Goal: Complete application form: Complete application form

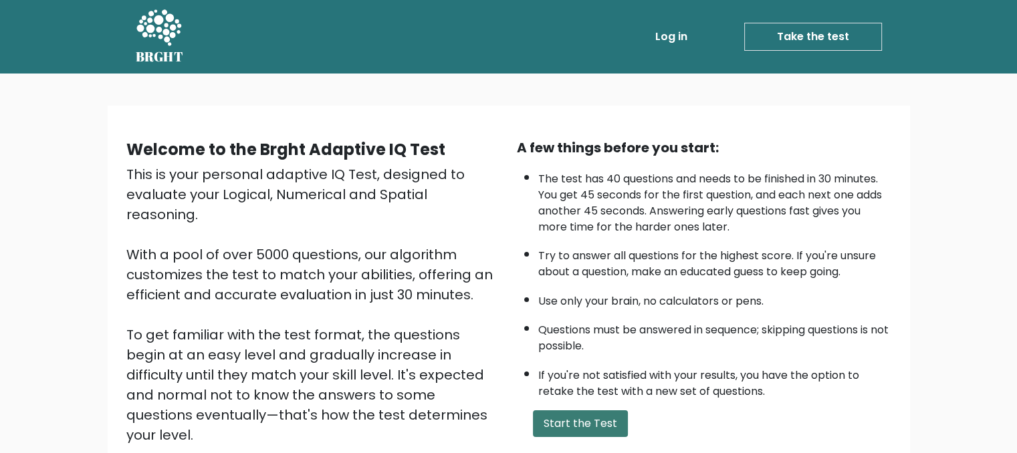
click at [561, 427] on button "Start the Test" at bounding box center [580, 424] width 95 height 27
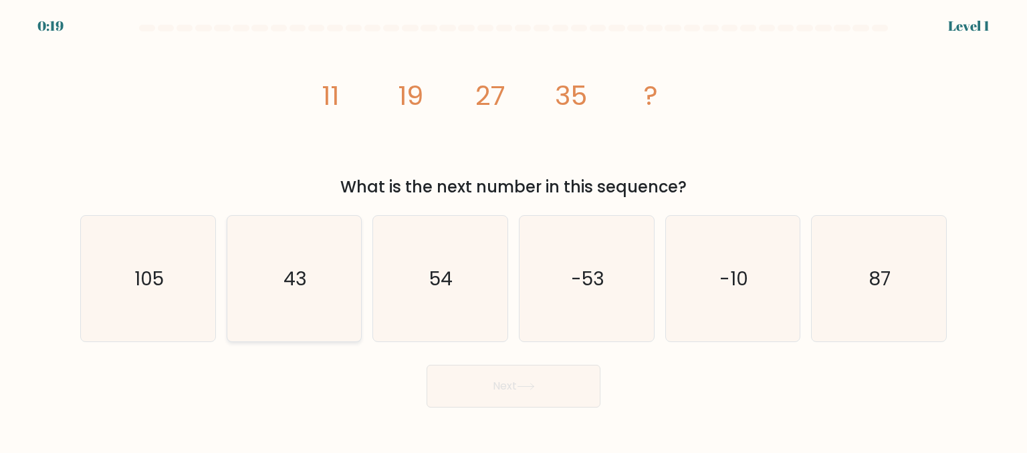
click at [245, 247] on icon "43" at bounding box center [294, 279] width 126 height 126
click at [514, 230] on input "b. 43" at bounding box center [514, 228] width 1 height 3
radio input "true"
click at [488, 377] on button "Next" at bounding box center [514, 386] width 174 height 43
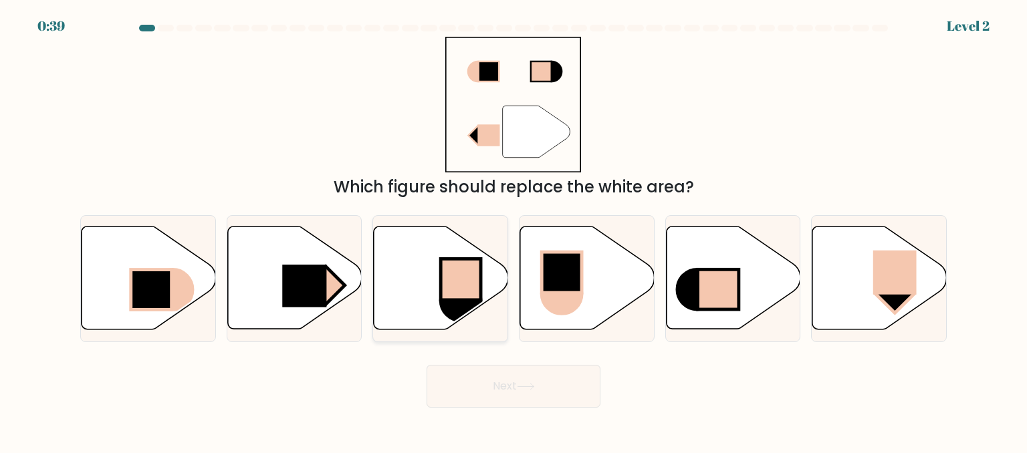
click at [463, 272] on rect at bounding box center [461, 279] width 40 height 41
click at [514, 230] on input "c." at bounding box center [514, 228] width 1 height 3
radio input "true"
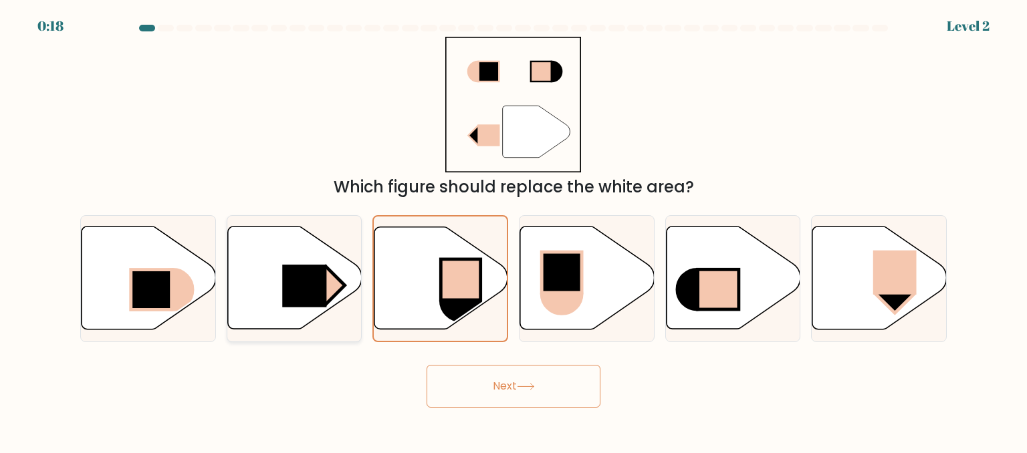
click at [306, 254] on icon at bounding box center [294, 278] width 134 height 103
click at [514, 230] on input "b." at bounding box center [514, 228] width 1 height 3
radio input "true"
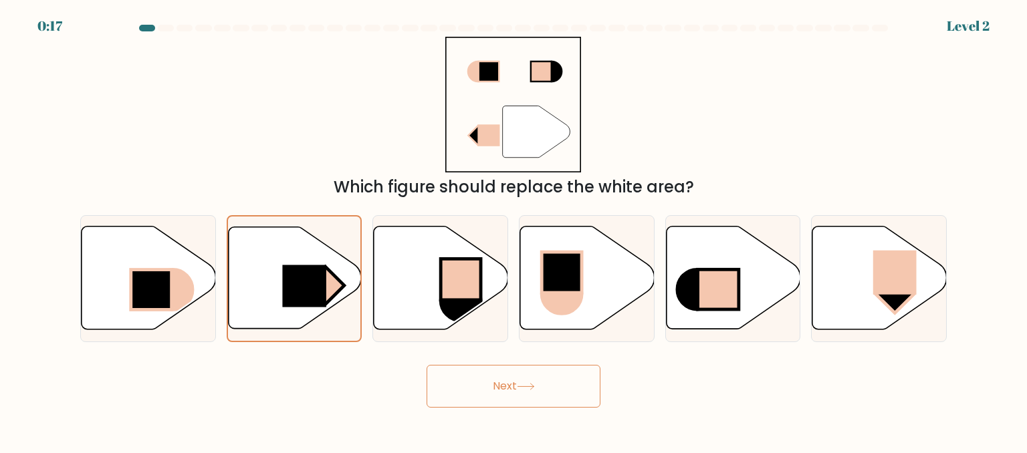
click at [510, 405] on button "Next" at bounding box center [514, 386] width 174 height 43
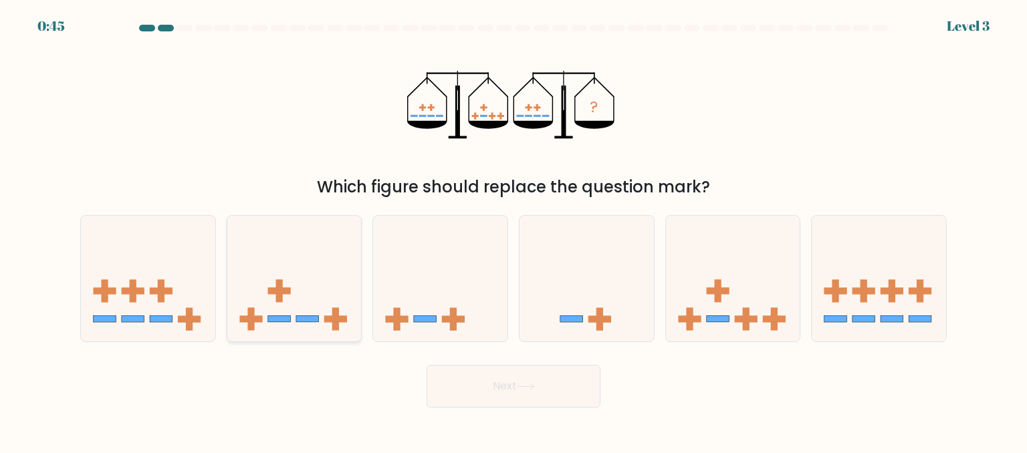
click at [277, 293] on rect at bounding box center [278, 291] width 23 height 7
click at [514, 230] on input "b." at bounding box center [514, 228] width 1 height 3
radio input "true"
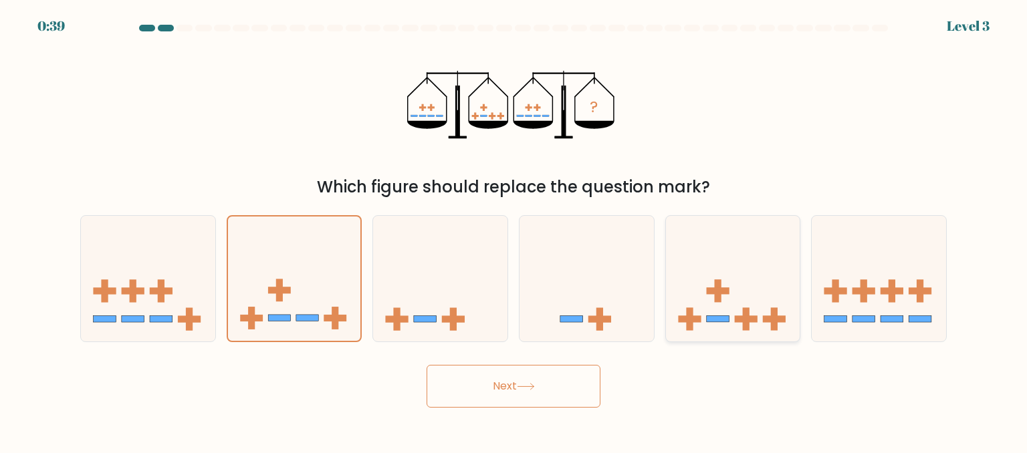
click at [765, 275] on icon at bounding box center [733, 278] width 134 height 111
click at [514, 230] on input "e." at bounding box center [514, 228] width 1 height 3
radio input "true"
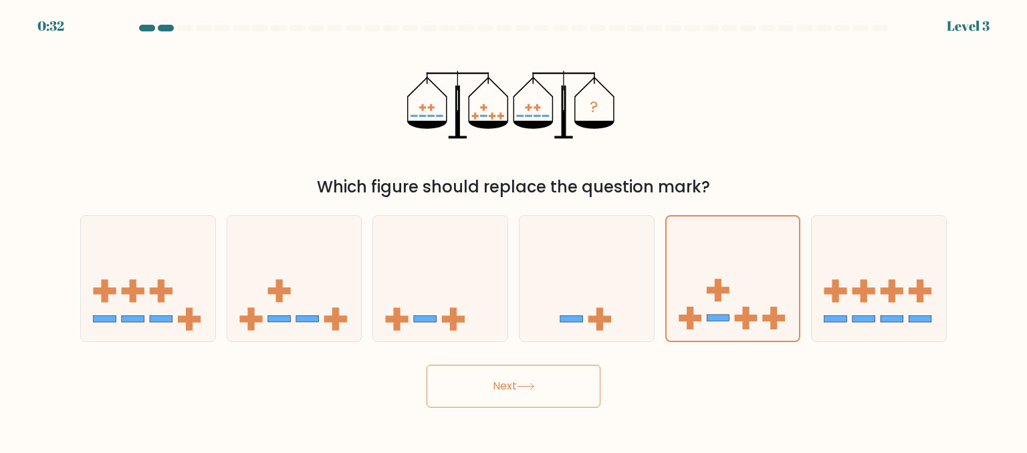
click at [561, 392] on button "Next" at bounding box center [514, 386] width 174 height 43
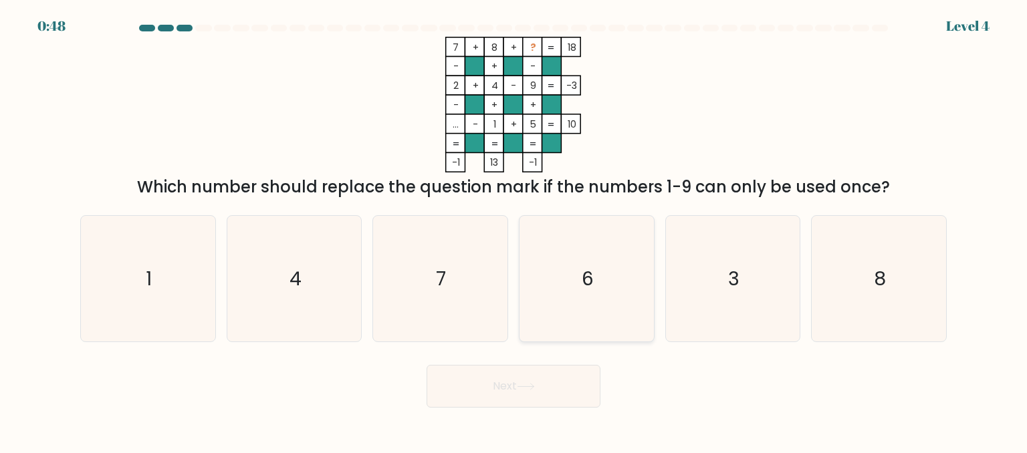
click at [586, 273] on text "6" at bounding box center [588, 278] width 12 height 27
click at [514, 230] on input "d. 6" at bounding box center [514, 228] width 1 height 3
radio input "true"
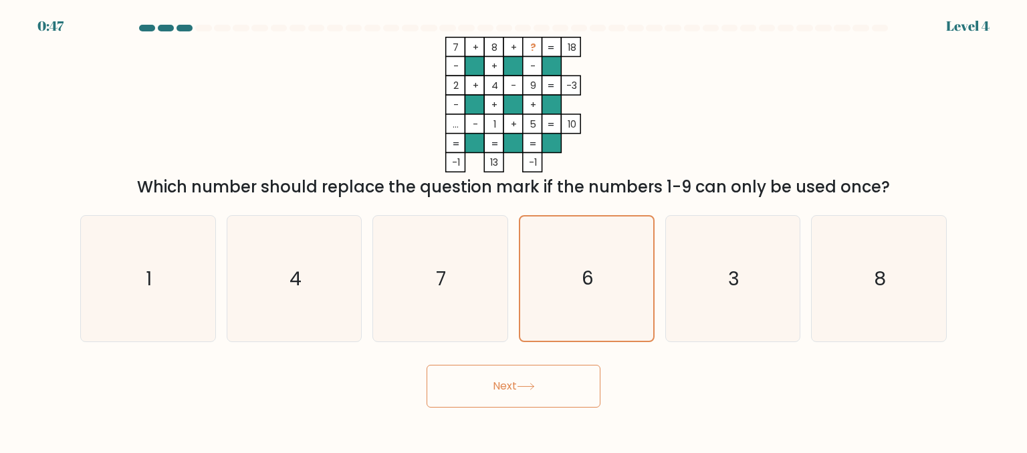
click at [570, 392] on button "Next" at bounding box center [514, 386] width 174 height 43
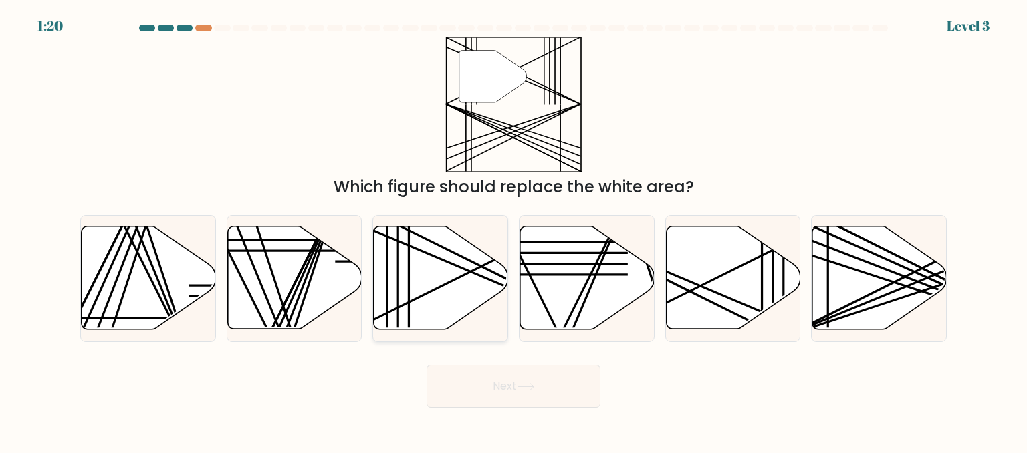
click at [453, 298] on icon at bounding box center [441, 278] width 134 height 103
click at [514, 230] on input "c." at bounding box center [514, 228] width 1 height 3
radio input "true"
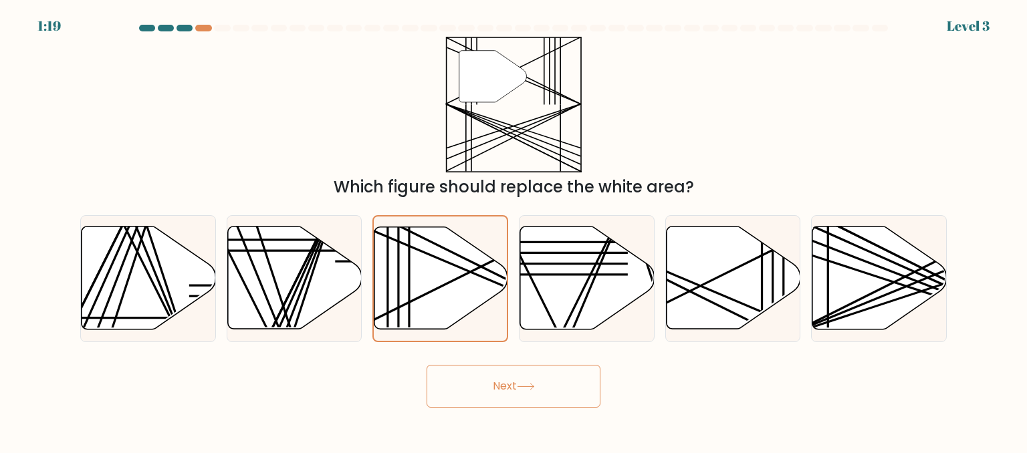
click at [570, 392] on button "Next" at bounding box center [514, 386] width 174 height 43
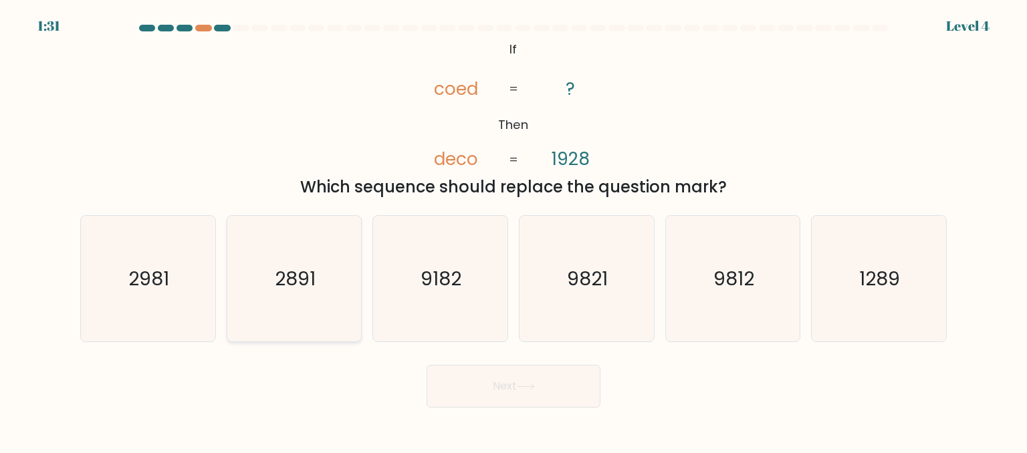
click at [297, 319] on icon "2891" at bounding box center [294, 279] width 126 height 126
click at [514, 230] on input "b. 2891" at bounding box center [514, 228] width 1 height 3
radio input "true"
click at [570, 388] on button "Next" at bounding box center [514, 386] width 174 height 43
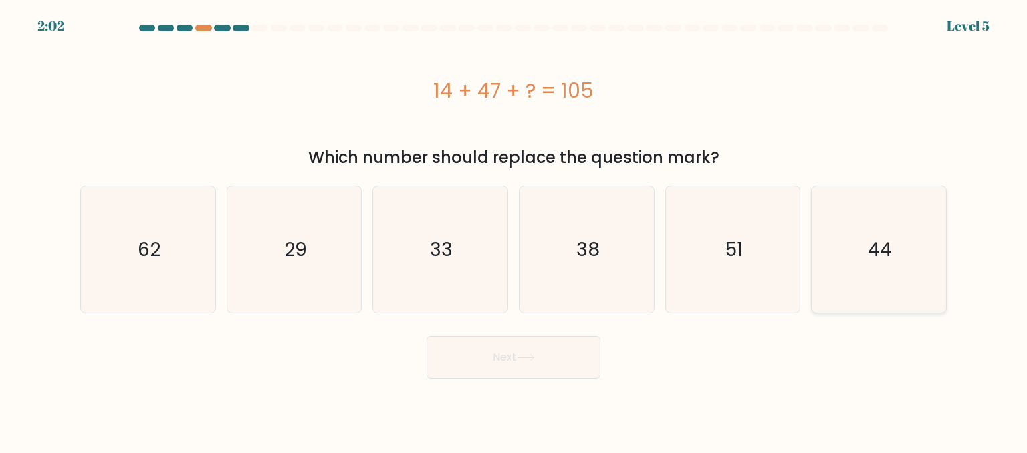
click at [897, 259] on icon "44" at bounding box center [879, 250] width 126 height 126
click at [514, 230] on input "f. 44" at bounding box center [514, 228] width 1 height 3
radio input "true"
click at [543, 362] on button "Next" at bounding box center [514, 357] width 174 height 43
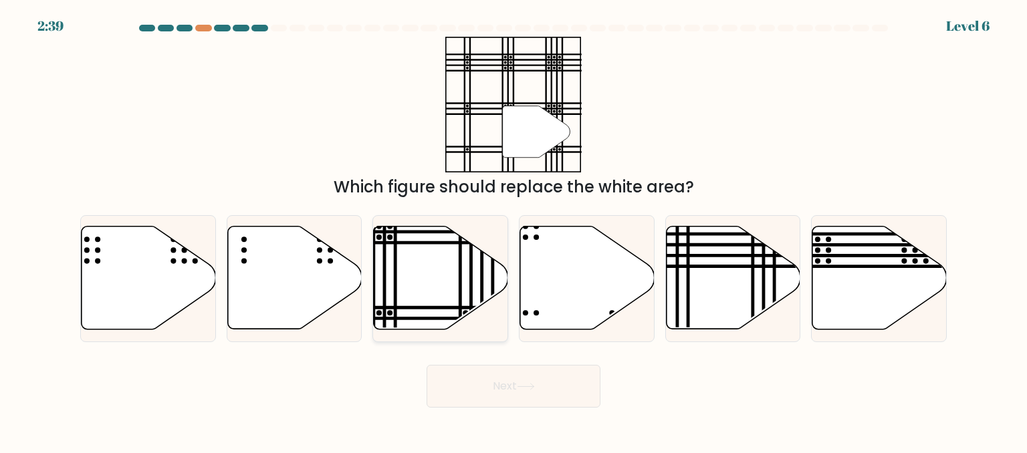
click at [439, 283] on icon at bounding box center [441, 278] width 134 height 103
click at [514, 230] on input "c." at bounding box center [514, 228] width 1 height 3
radio input "true"
click at [555, 391] on button "Next" at bounding box center [514, 386] width 174 height 43
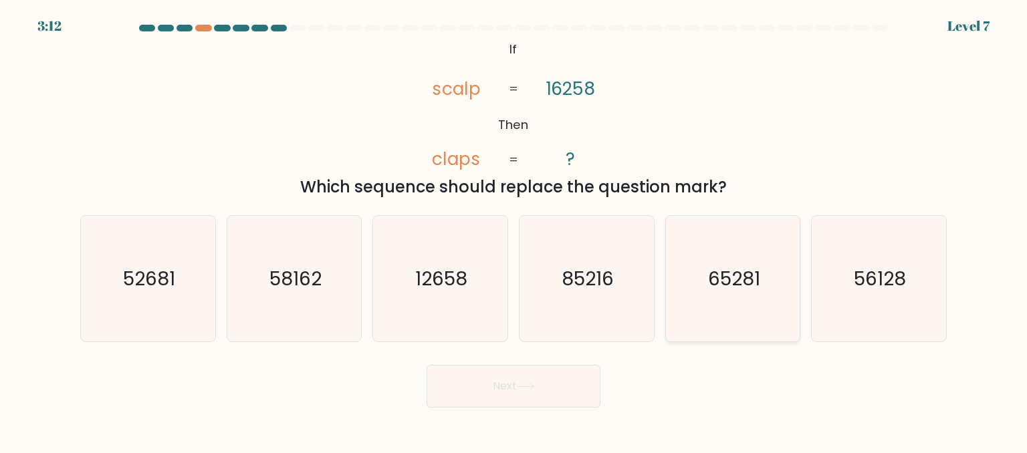
click at [734, 305] on icon "65281" at bounding box center [733, 279] width 126 height 126
click at [514, 230] on input "e. 65281" at bounding box center [514, 228] width 1 height 3
radio input "true"
click at [491, 382] on button "Next" at bounding box center [514, 386] width 174 height 43
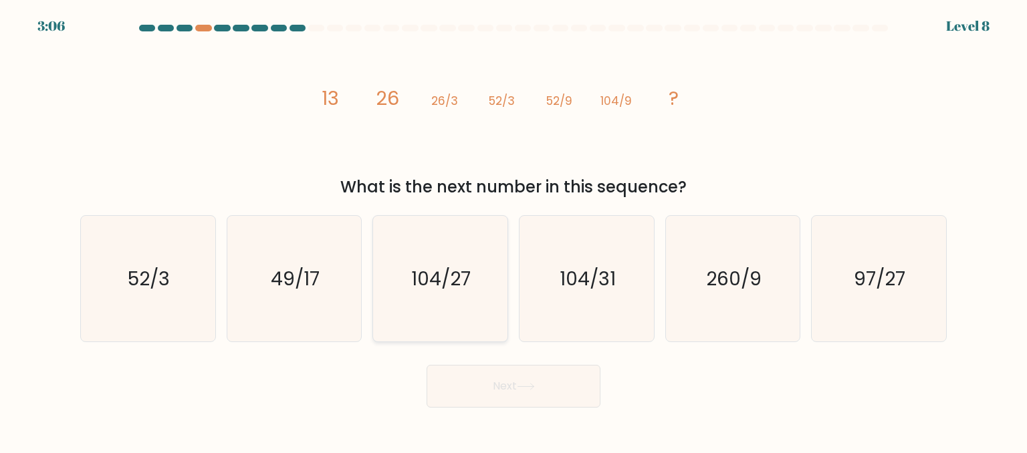
click at [437, 299] on icon "104/27" at bounding box center [440, 279] width 126 height 126
click at [514, 230] on input "c. 104/27" at bounding box center [514, 228] width 1 height 3
radio input "true"
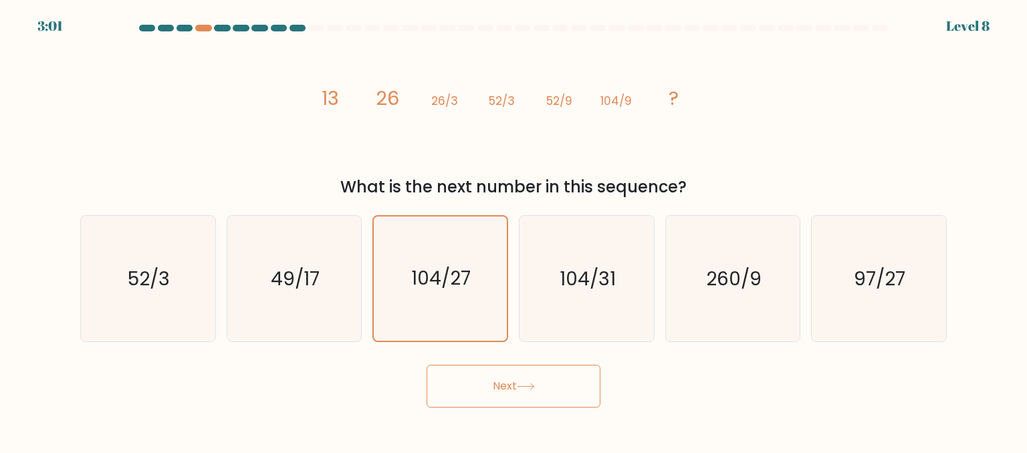
click at [535, 388] on icon at bounding box center [526, 386] width 18 height 7
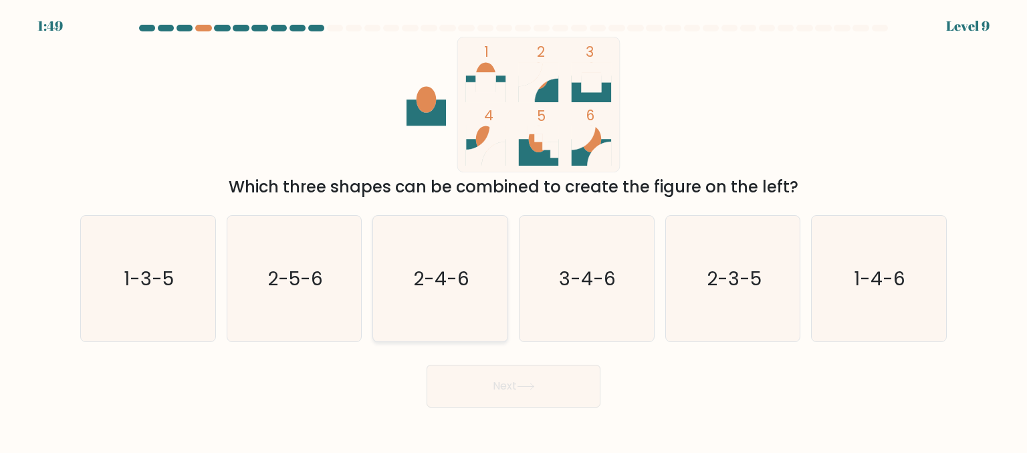
click at [441, 281] on text "2-4-6" at bounding box center [442, 278] width 56 height 27
click at [514, 230] on input "c. 2-4-6" at bounding box center [514, 228] width 1 height 3
radio input "true"
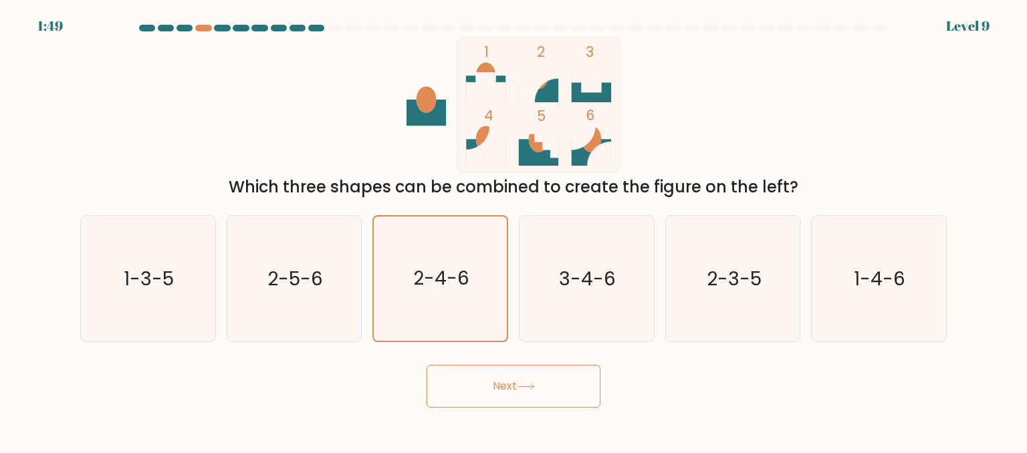
click at [540, 405] on button "Next" at bounding box center [514, 386] width 174 height 43
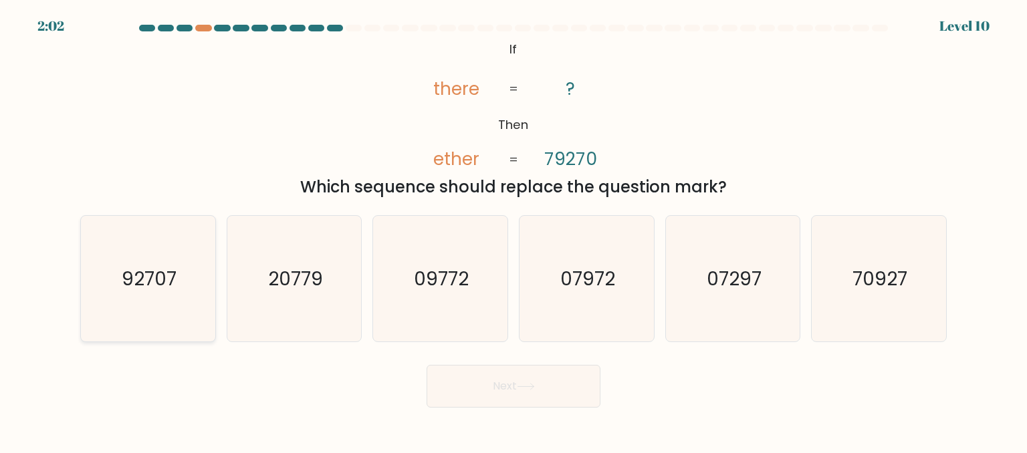
click at [131, 279] on text "92707" at bounding box center [149, 278] width 55 height 27
click at [514, 230] on input "a. 92707" at bounding box center [514, 228] width 1 height 3
radio input "true"
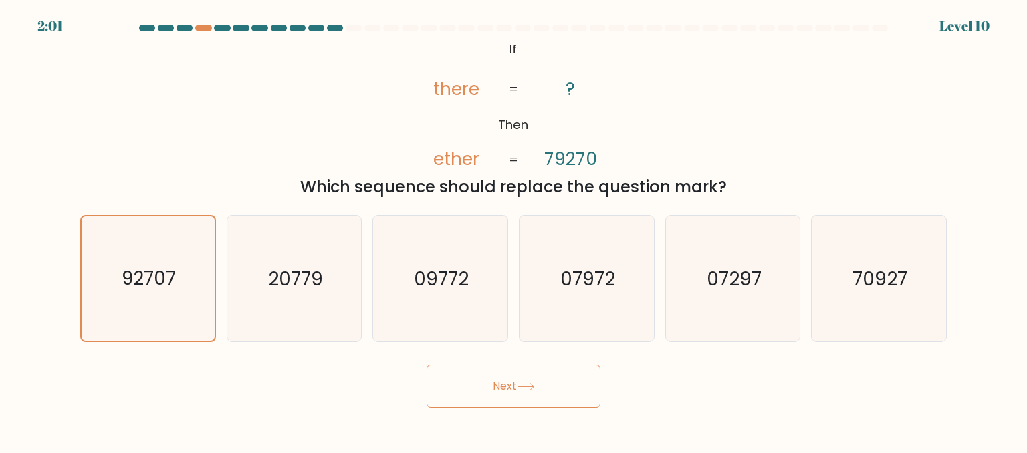
click at [489, 389] on button "Next" at bounding box center [514, 386] width 174 height 43
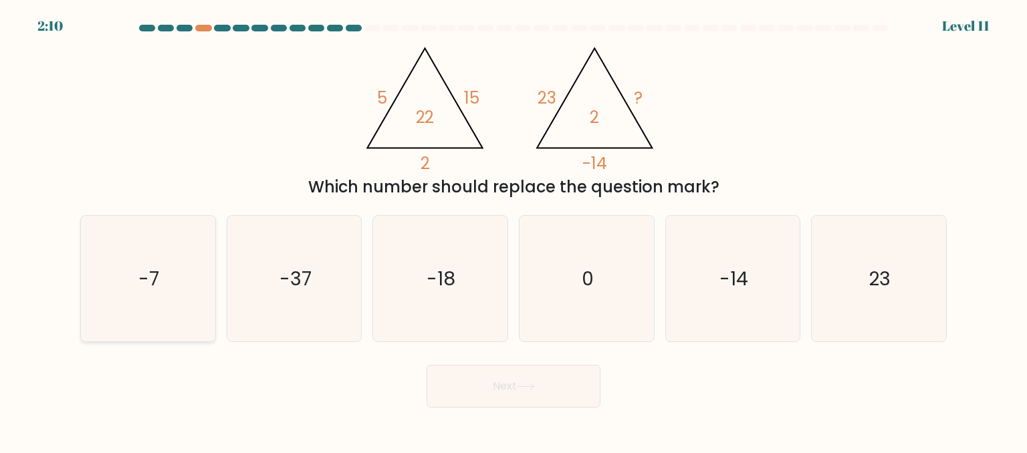
click at [140, 279] on text "-7" at bounding box center [149, 278] width 21 height 27
click at [514, 230] on input "a. -7" at bounding box center [514, 228] width 1 height 3
radio input "true"
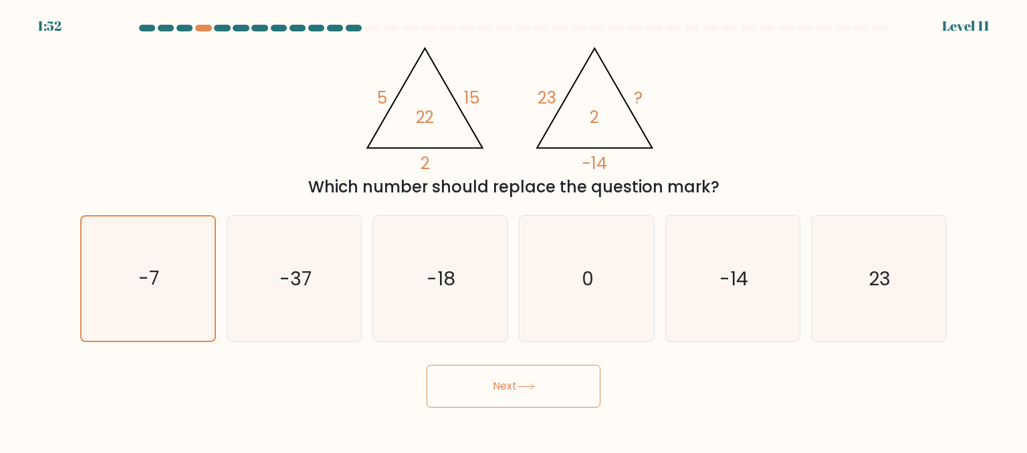
click at [501, 395] on button "Next" at bounding box center [514, 386] width 174 height 43
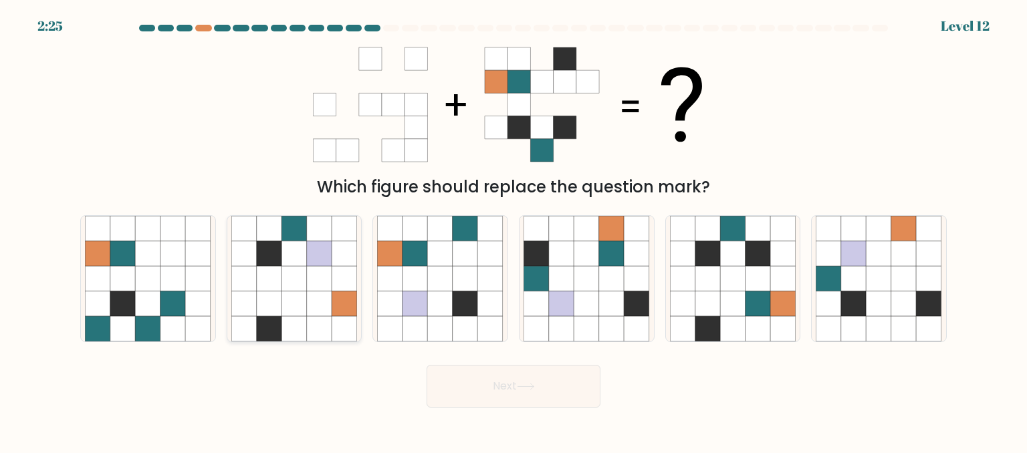
click at [263, 288] on icon at bounding box center [269, 278] width 25 height 25
click at [514, 230] on input "b." at bounding box center [514, 228] width 1 height 3
radio input "true"
click at [744, 271] on icon at bounding box center [732, 278] width 25 height 25
click at [514, 230] on input "e." at bounding box center [514, 228] width 1 height 3
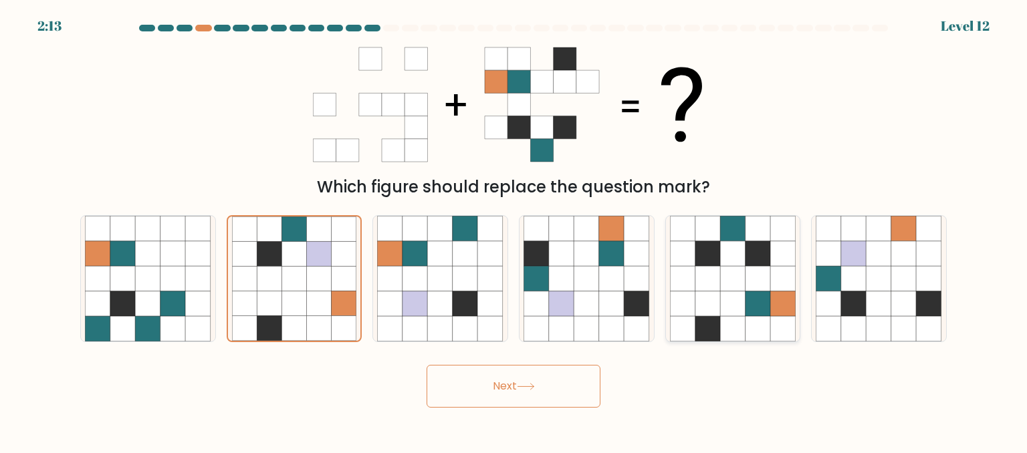
radio input "true"
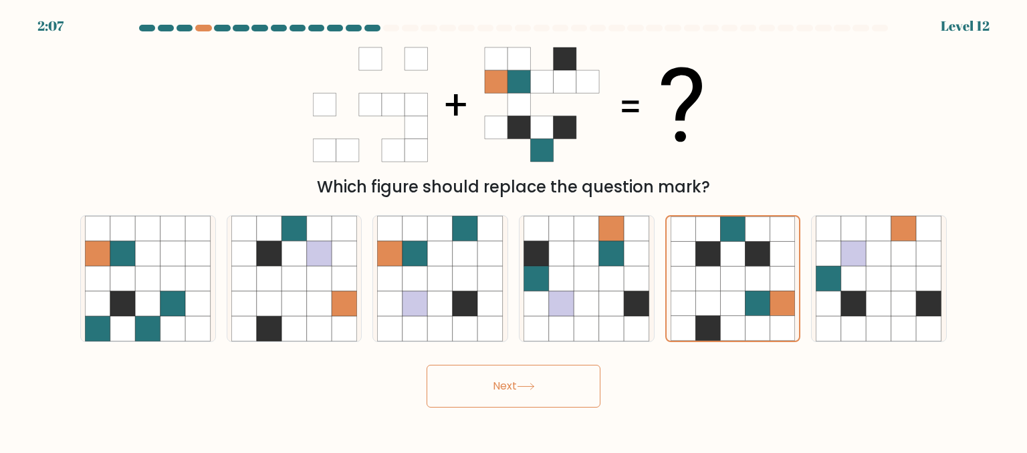
click at [507, 388] on button "Next" at bounding box center [514, 386] width 174 height 43
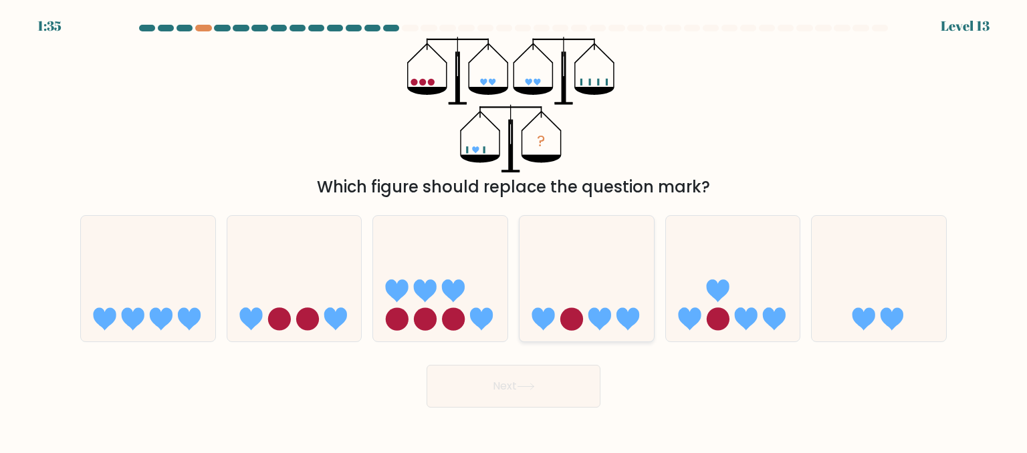
click at [584, 306] on icon at bounding box center [587, 278] width 134 height 111
click at [514, 230] on input "d." at bounding box center [514, 228] width 1 height 3
radio input "true"
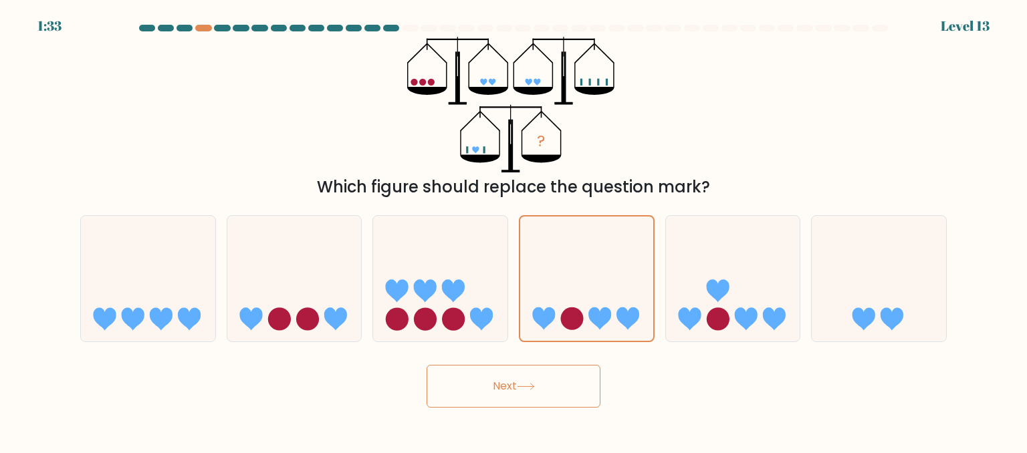
click at [510, 404] on button "Next" at bounding box center [514, 386] width 174 height 43
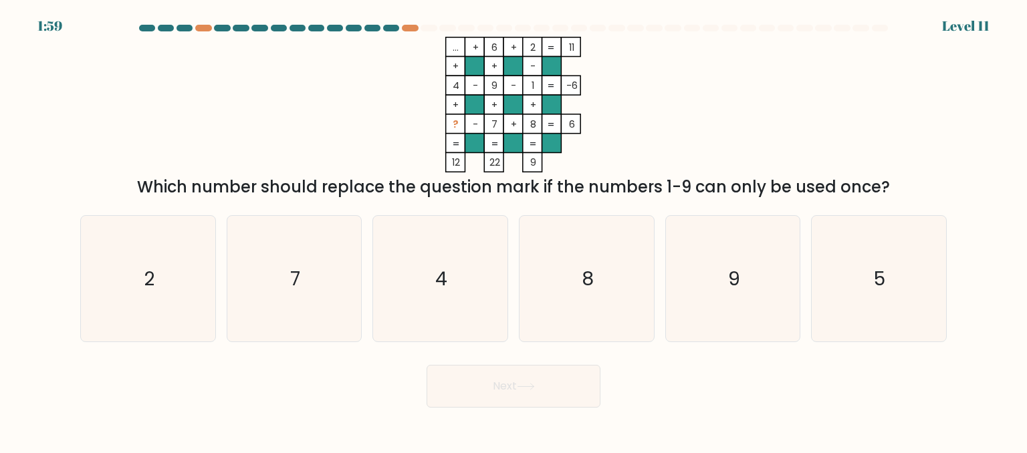
click at [657, 173] on div "... + 6 + 2 11 + + - 4 - 9 - 1 -6 + + + ? - 7 + 8 = 6 = = = = 12 22 9 = Which n…" at bounding box center [513, 118] width 883 height 162
click at [880, 277] on text "5" at bounding box center [880, 278] width 11 height 27
click at [514, 230] on input "f. 5" at bounding box center [514, 228] width 1 height 3
radio input "true"
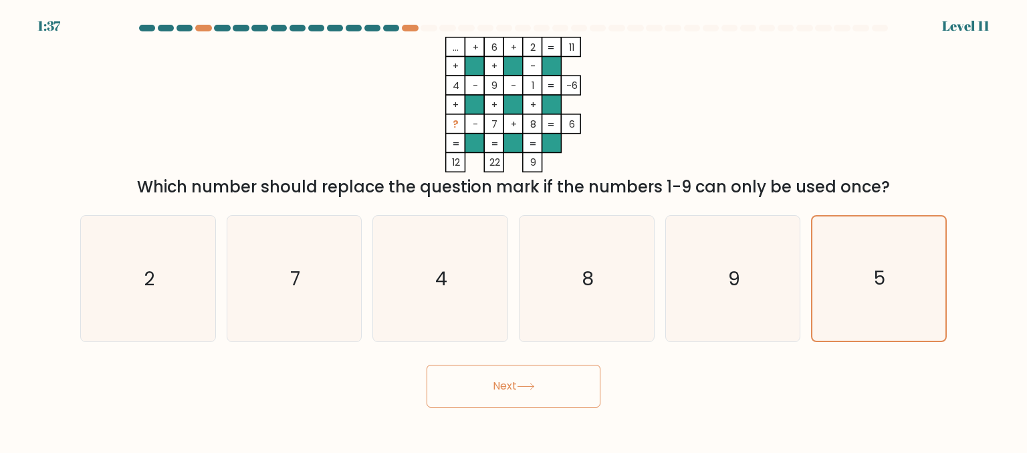
click at [538, 376] on button "Next" at bounding box center [514, 386] width 174 height 43
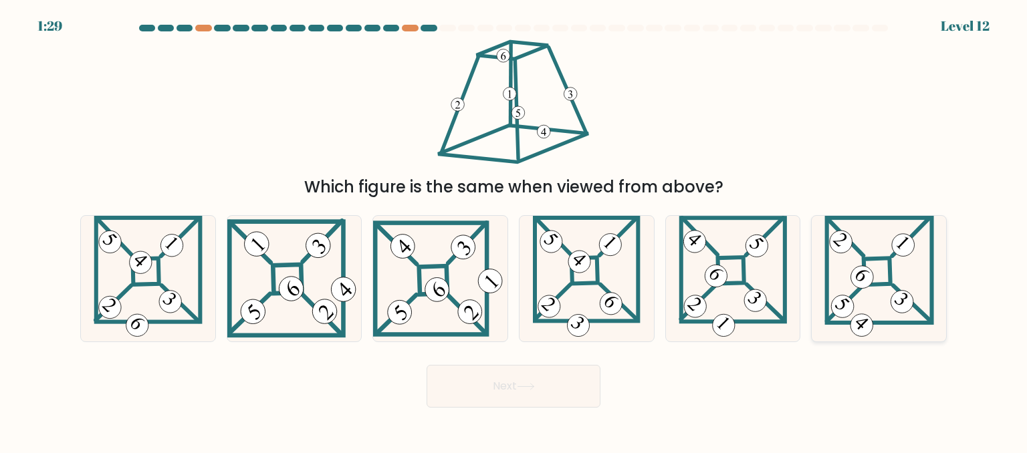
click at [912, 294] on icon at bounding box center [879, 279] width 110 height 126
click at [514, 230] on input "f." at bounding box center [514, 228] width 1 height 3
radio input "true"
click at [484, 386] on button "Next" at bounding box center [514, 386] width 174 height 43
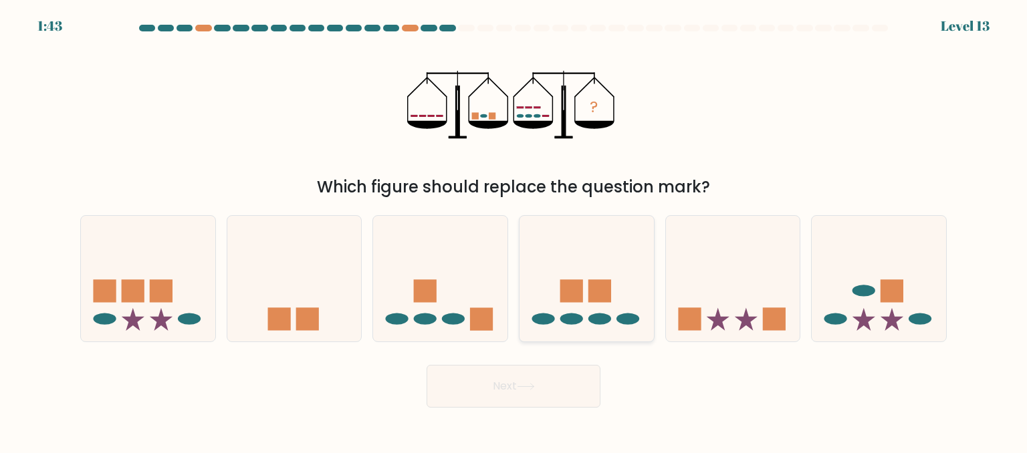
click at [587, 278] on icon at bounding box center [587, 278] width 134 height 111
click at [514, 230] on input "d." at bounding box center [514, 228] width 1 height 3
radio input "true"
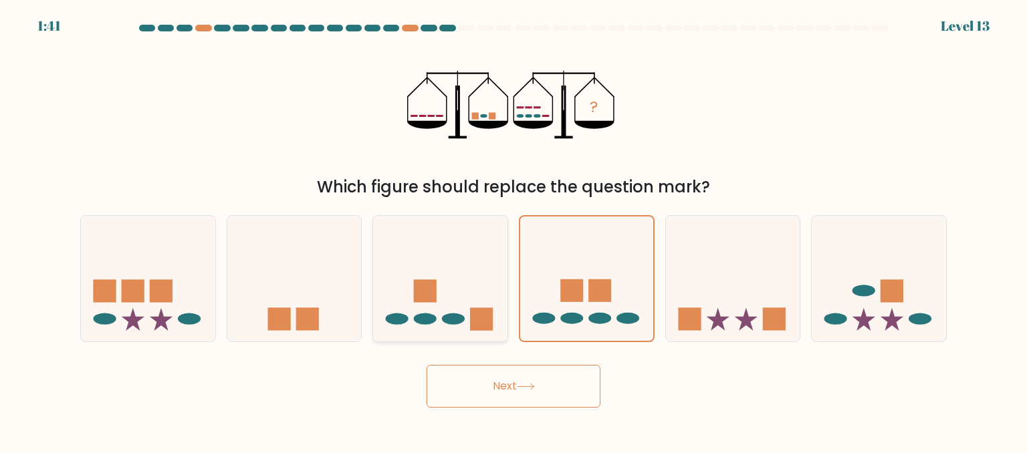
click at [417, 287] on rect at bounding box center [425, 290] width 23 height 23
click at [514, 230] on input "c." at bounding box center [514, 228] width 1 height 3
radio input "true"
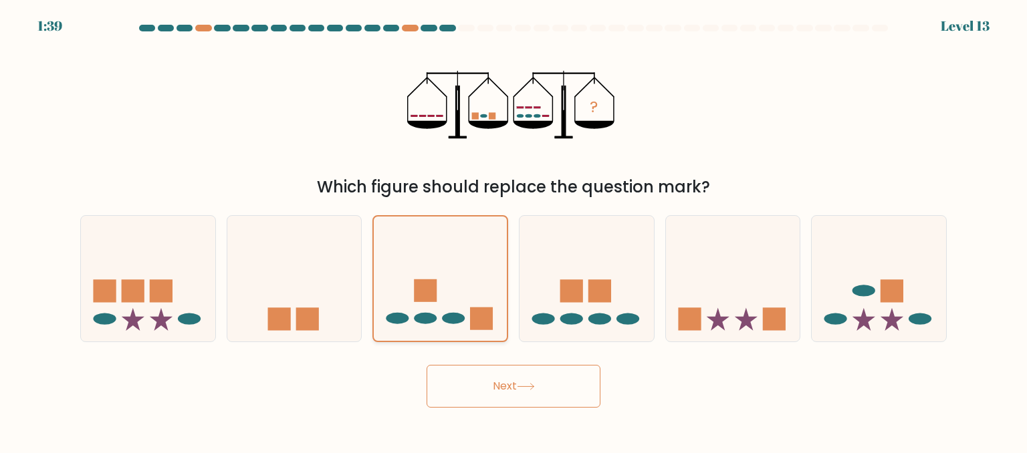
click at [557, 388] on button "Next" at bounding box center [514, 386] width 174 height 43
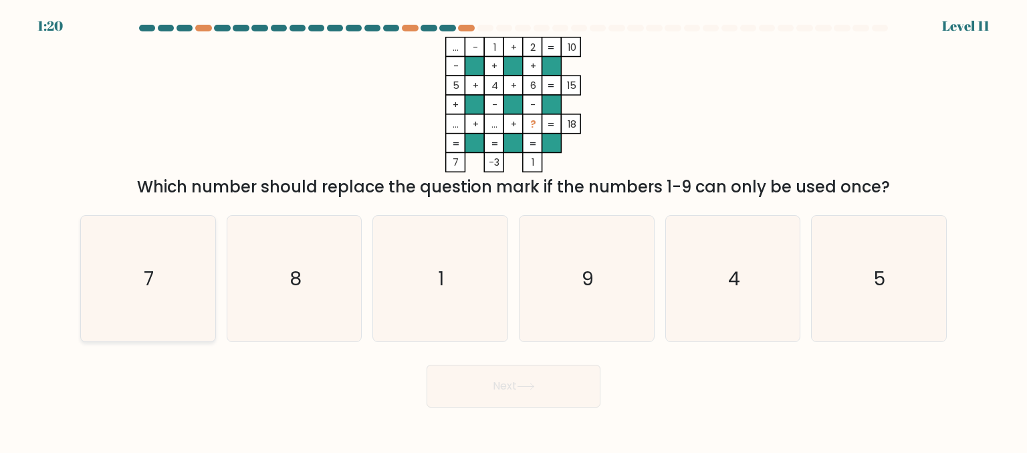
click at [148, 279] on text "7" at bounding box center [149, 278] width 10 height 27
click at [514, 230] on input "a. 7" at bounding box center [514, 228] width 1 height 3
radio input "true"
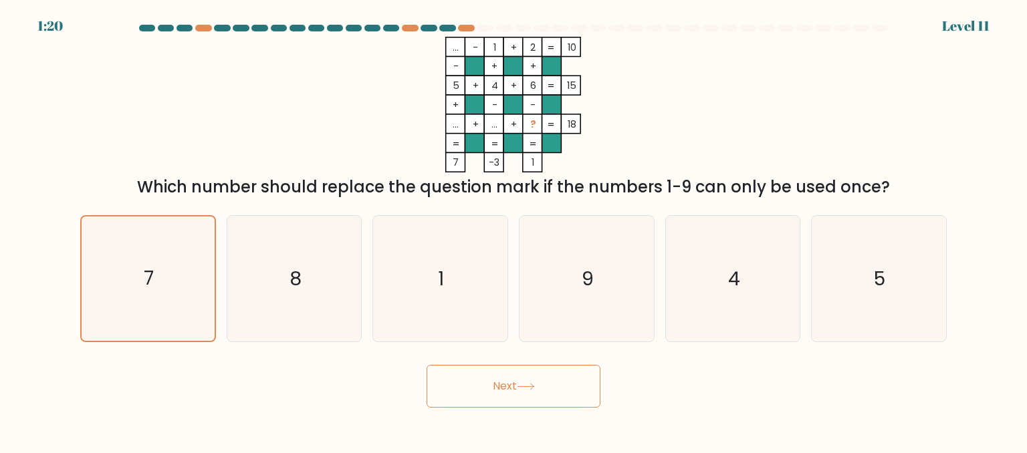
click at [487, 392] on button "Next" at bounding box center [514, 386] width 174 height 43
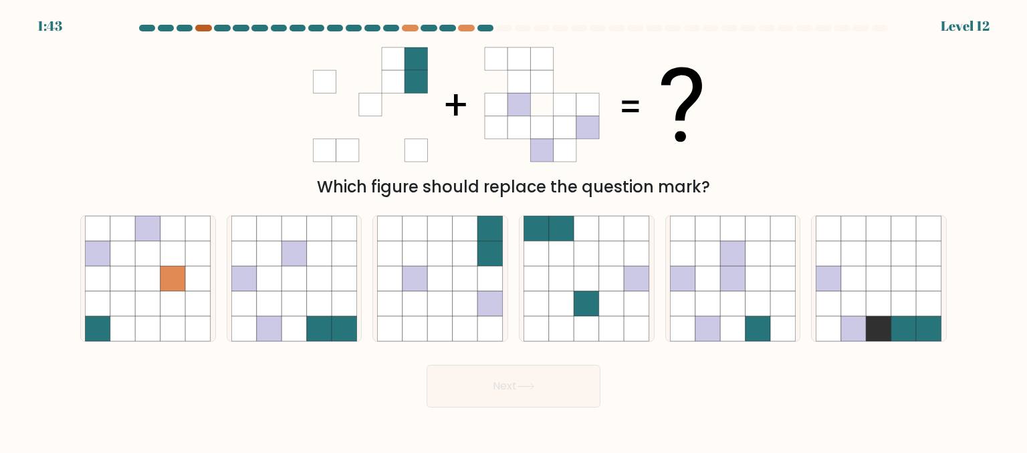
click at [195, 27] on div at bounding box center [203, 28] width 16 height 7
click at [209, 29] on div at bounding box center [203, 28] width 16 height 7
click at [203, 27] on div at bounding box center [203, 28] width 16 height 7
click at [204, 29] on div at bounding box center [203, 28] width 16 height 7
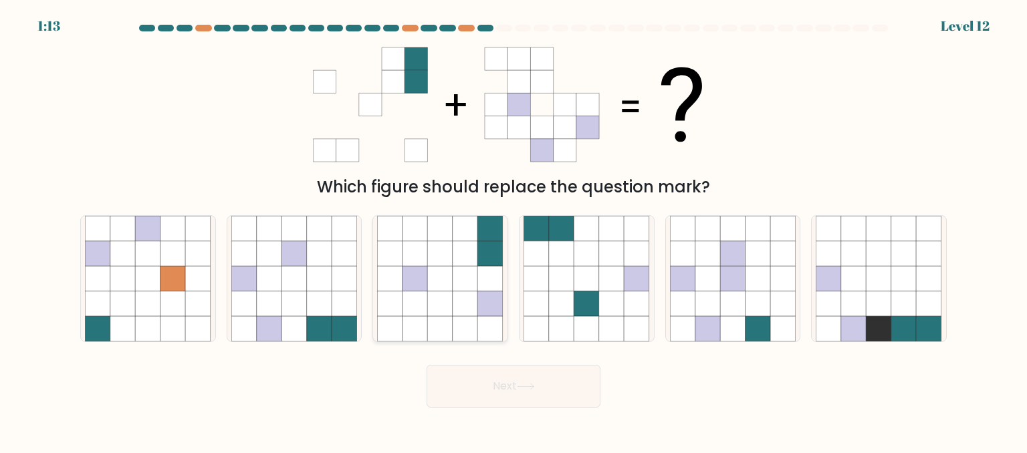
click at [465, 271] on icon at bounding box center [465, 278] width 25 height 25
click at [514, 230] on input "c." at bounding box center [514, 228] width 1 height 3
radio input "true"
click at [300, 279] on icon at bounding box center [293, 278] width 25 height 25
click at [514, 230] on input "b." at bounding box center [514, 228] width 1 height 3
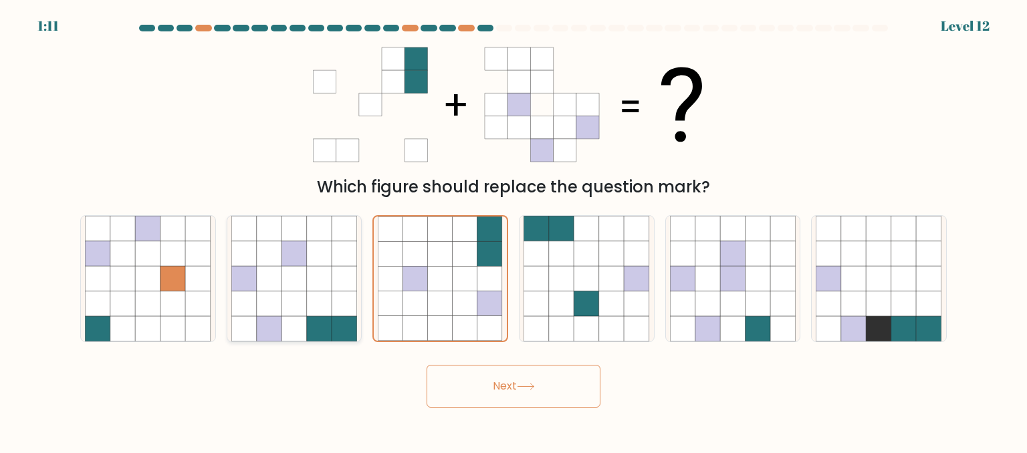
radio input "true"
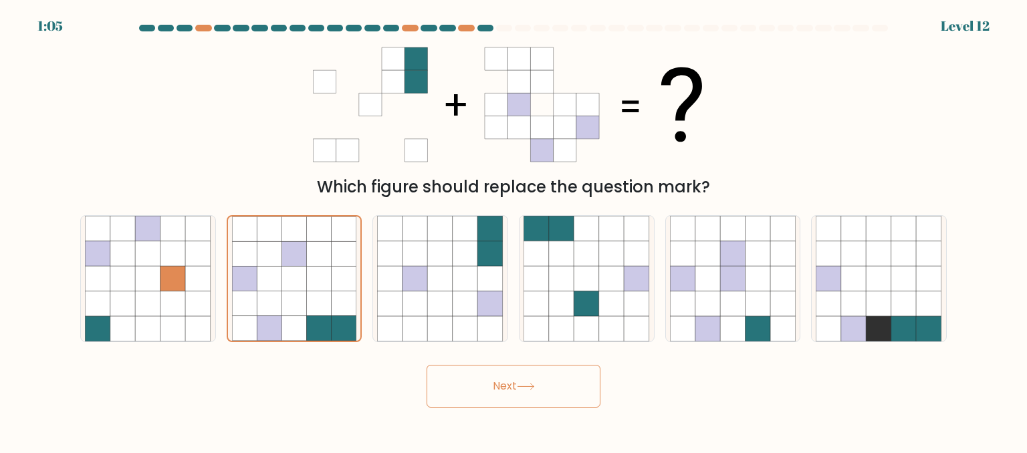
click at [471, 392] on button "Next" at bounding box center [514, 386] width 174 height 43
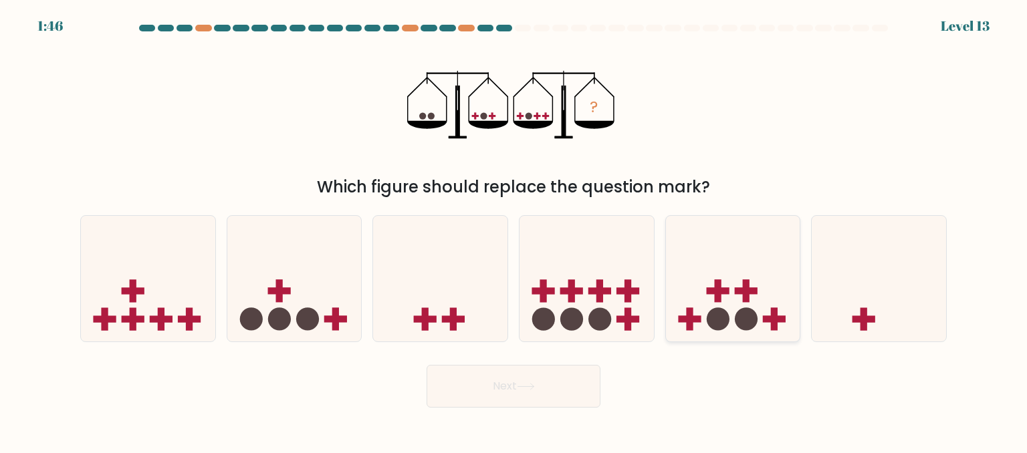
click at [711, 275] on icon at bounding box center [733, 278] width 134 height 111
click at [514, 230] on input "e." at bounding box center [514, 228] width 1 height 3
radio input "true"
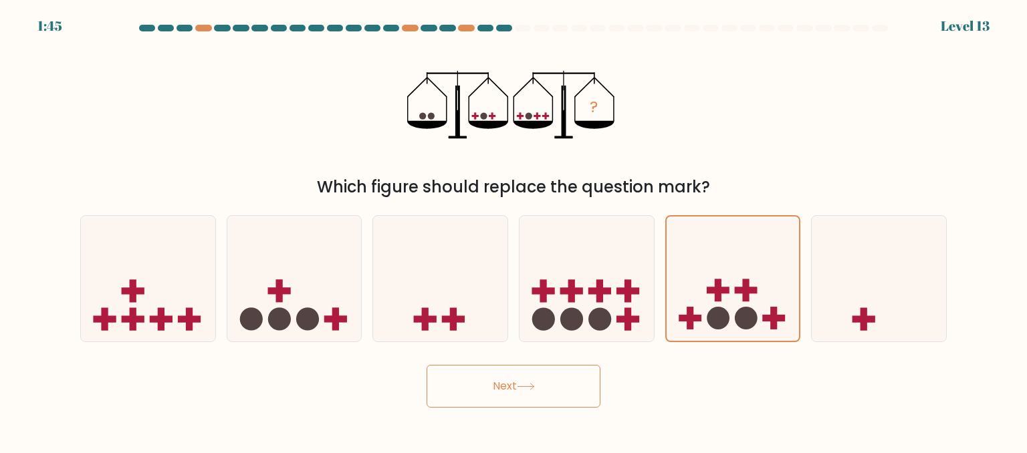
click at [554, 385] on button "Next" at bounding box center [514, 386] width 174 height 43
click at [568, 390] on body "1:44 Level 13" at bounding box center [513, 226] width 1027 height 453
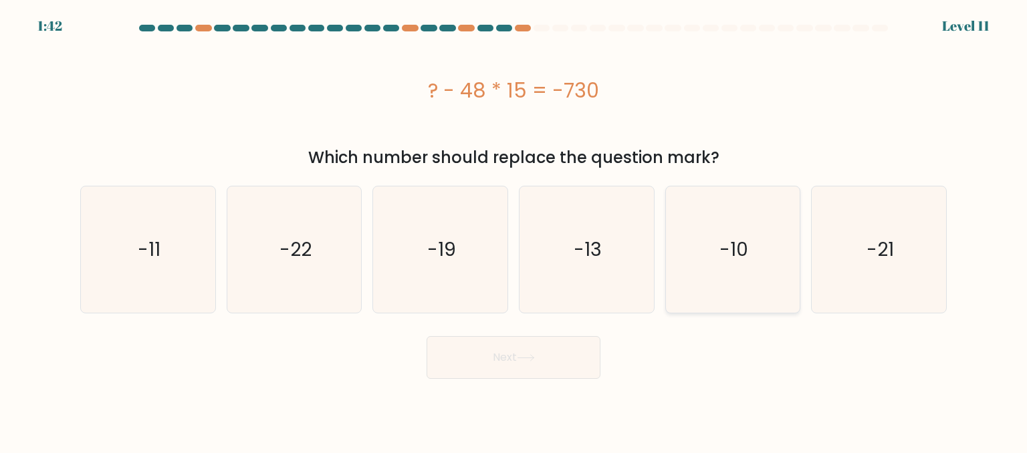
click at [749, 247] on icon "-10" at bounding box center [733, 250] width 126 height 126
click at [514, 230] on input "e. -10" at bounding box center [514, 228] width 1 height 3
radio input "true"
click at [473, 355] on button "Next" at bounding box center [514, 357] width 174 height 43
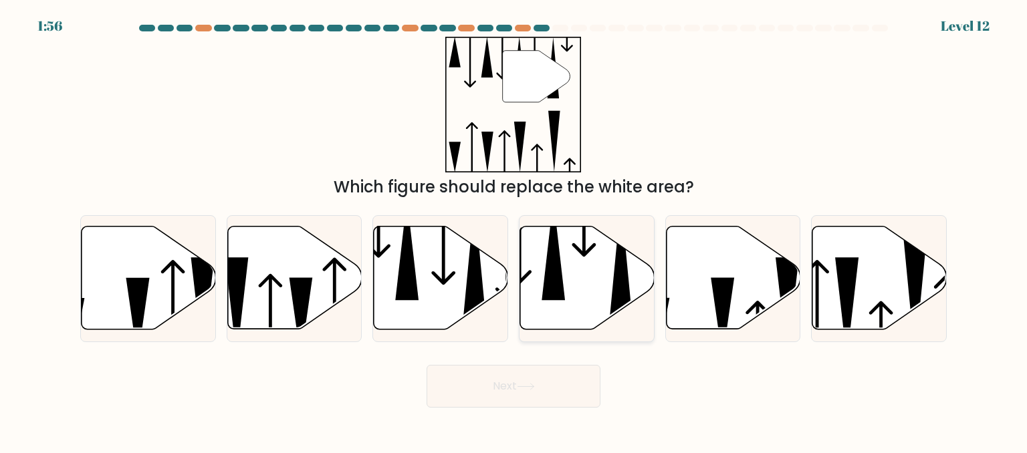
click at [591, 262] on icon at bounding box center [587, 278] width 134 height 103
click at [514, 230] on input "d." at bounding box center [514, 228] width 1 height 3
radio input "true"
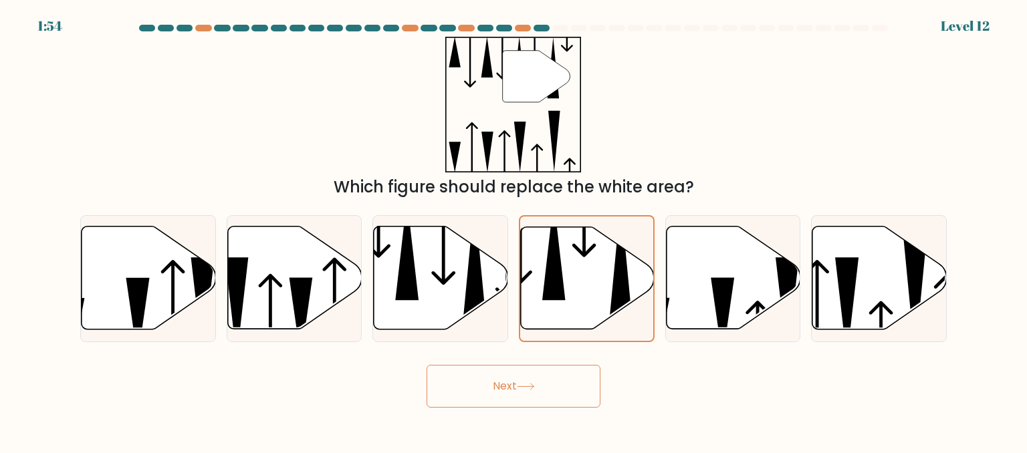
click at [527, 389] on icon at bounding box center [526, 386] width 18 height 7
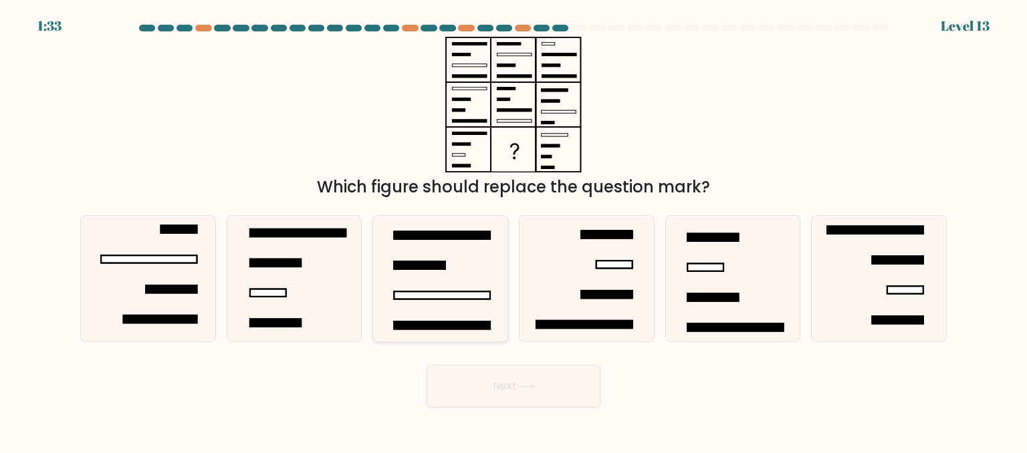
click at [433, 249] on icon at bounding box center [440, 279] width 126 height 126
click at [514, 230] on input "c." at bounding box center [514, 228] width 1 height 3
radio input "true"
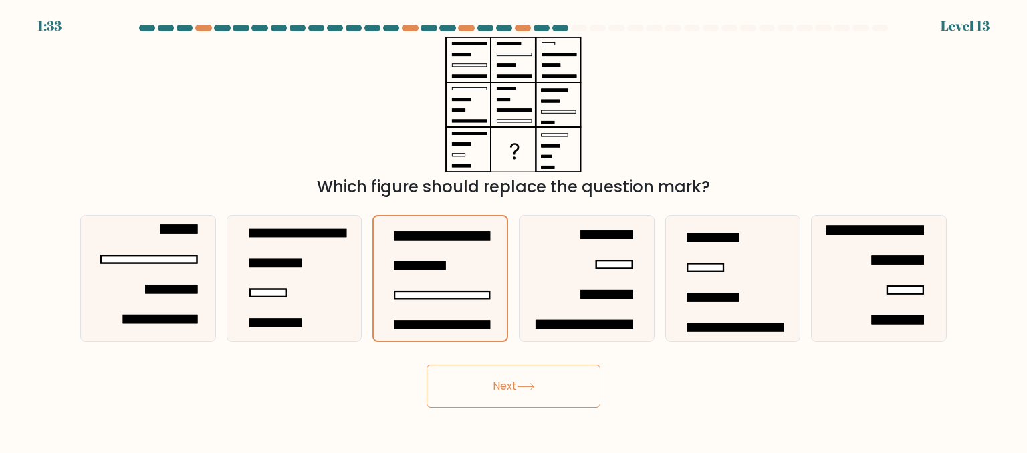
click at [475, 399] on button "Next" at bounding box center [514, 386] width 174 height 43
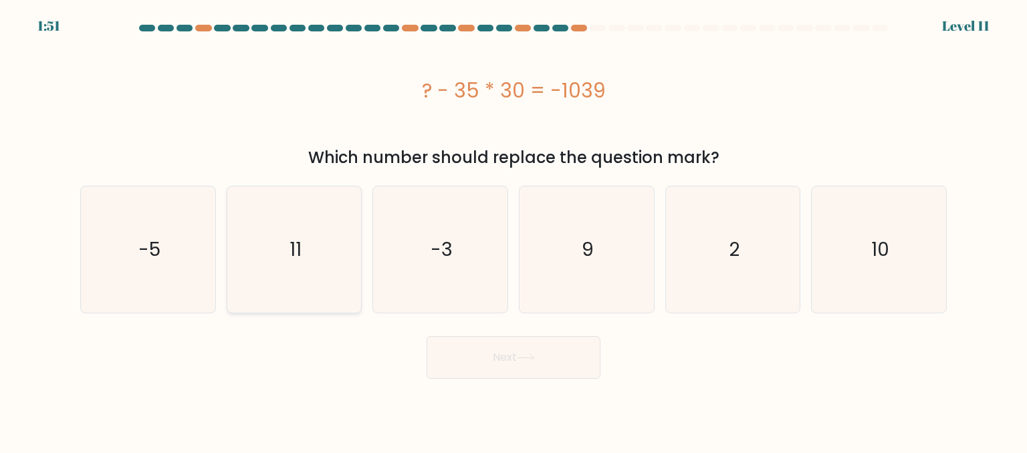
click at [302, 276] on icon "11" at bounding box center [294, 250] width 126 height 126
click at [514, 230] on input "b. 11" at bounding box center [514, 228] width 1 height 3
radio input "true"
click at [540, 366] on button "Next" at bounding box center [514, 357] width 174 height 43
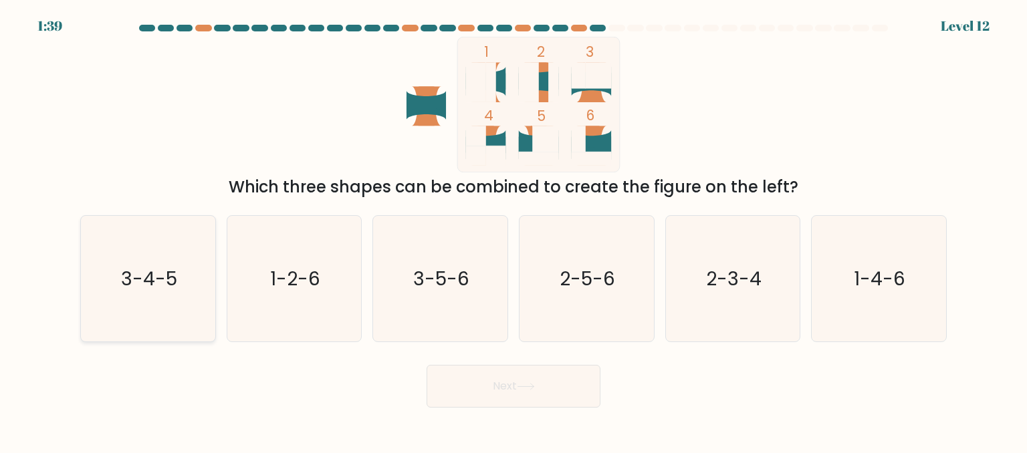
click at [146, 281] on text "3-4-5" at bounding box center [149, 278] width 56 height 27
click at [514, 230] on input "a. 3-4-5" at bounding box center [514, 228] width 1 height 3
radio input "true"
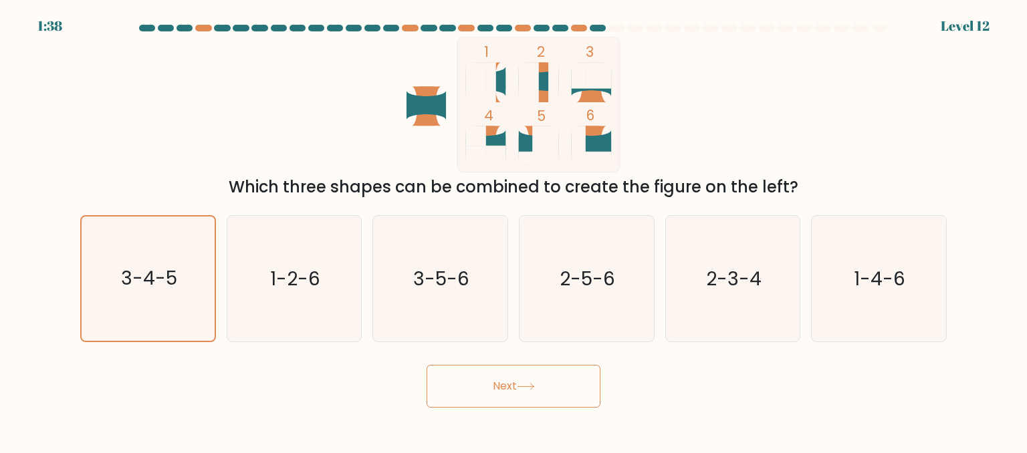
click at [483, 406] on button "Next" at bounding box center [514, 386] width 174 height 43
click at [457, 395] on button "Next" at bounding box center [514, 386] width 174 height 43
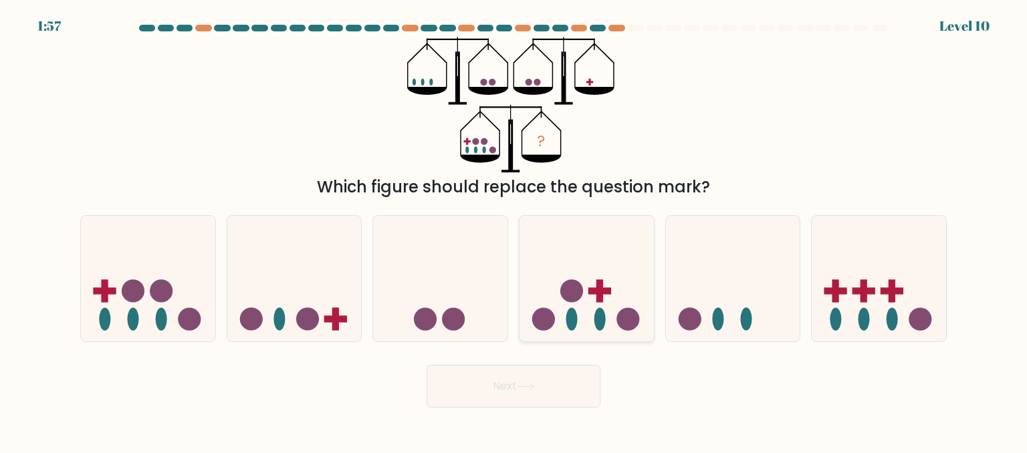
click at [621, 314] on circle at bounding box center [627, 319] width 23 height 23
click at [514, 230] on input "d." at bounding box center [514, 228] width 1 height 3
radio input "true"
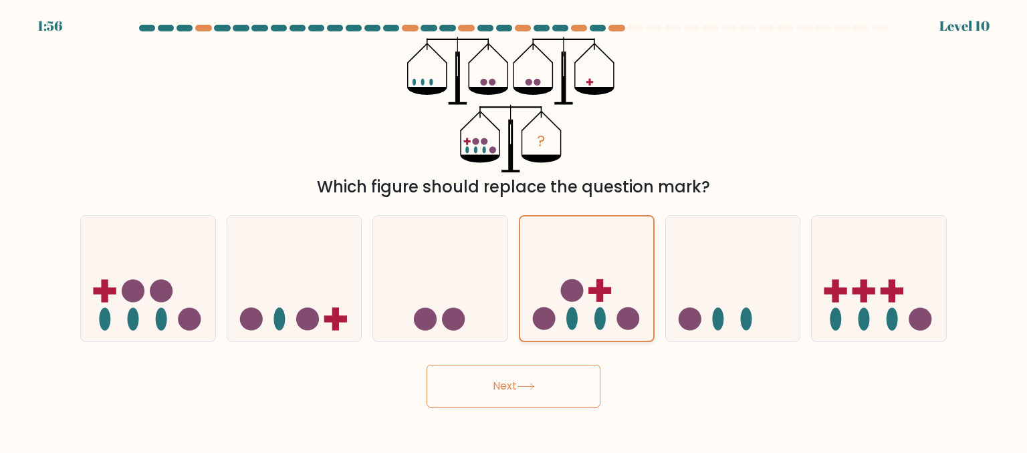
click at [551, 371] on button "Next" at bounding box center [514, 386] width 174 height 43
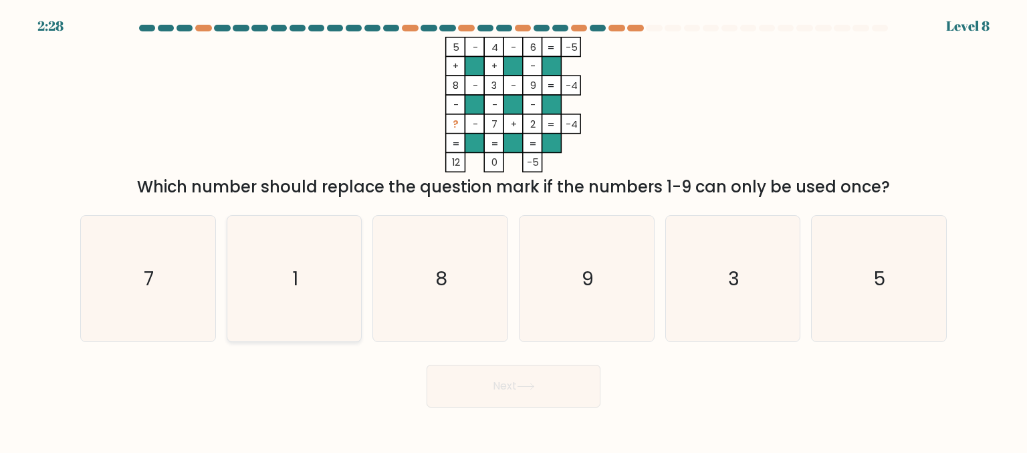
click at [281, 254] on icon "1" at bounding box center [294, 279] width 126 height 126
click at [514, 230] on input "b. 1" at bounding box center [514, 228] width 1 height 3
radio input "true"
click at [507, 390] on button "Next" at bounding box center [514, 386] width 174 height 43
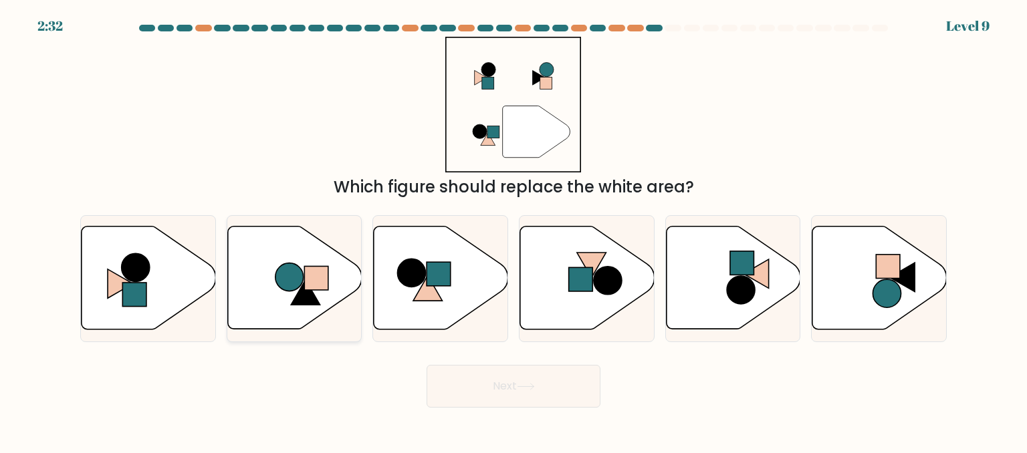
click at [281, 279] on circle at bounding box center [289, 277] width 28 height 28
click at [514, 230] on input "b." at bounding box center [514, 228] width 1 height 3
radio input "true"
click at [538, 401] on button "Next" at bounding box center [514, 386] width 174 height 43
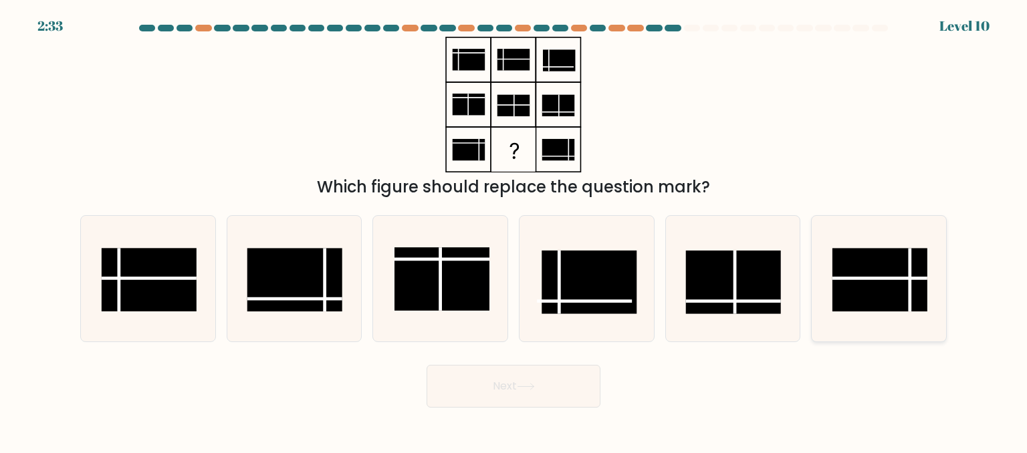
click at [877, 278] on line at bounding box center [879, 278] width 95 height 0
click at [514, 230] on input "f." at bounding box center [514, 228] width 1 height 3
radio input "true"
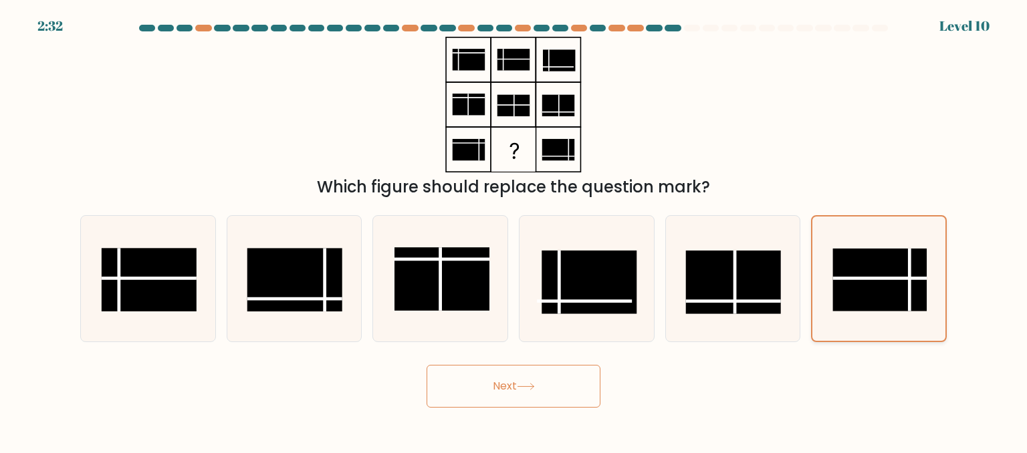
click at [542, 386] on button "Next" at bounding box center [514, 386] width 174 height 43
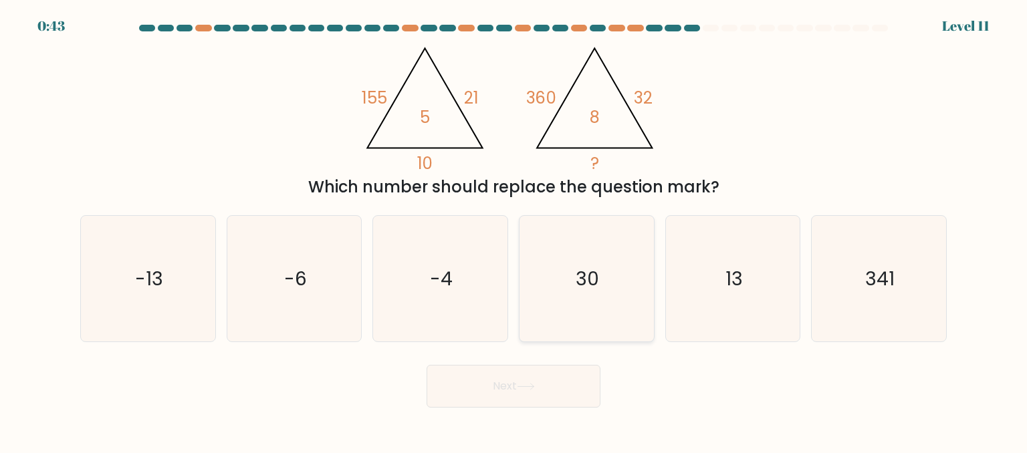
click at [600, 333] on icon "30" at bounding box center [587, 279] width 126 height 126
click at [514, 230] on input "d. 30" at bounding box center [514, 228] width 1 height 3
radio input "true"
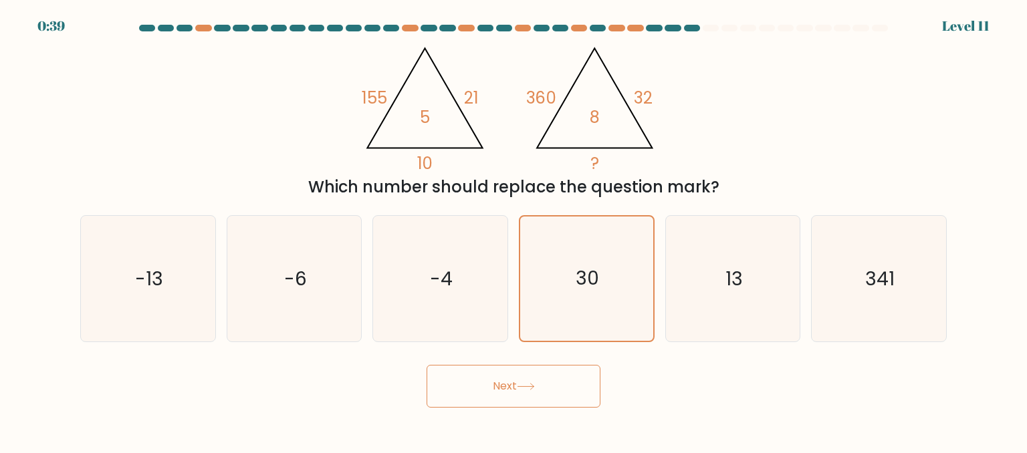
click at [546, 370] on button "Next" at bounding box center [514, 386] width 174 height 43
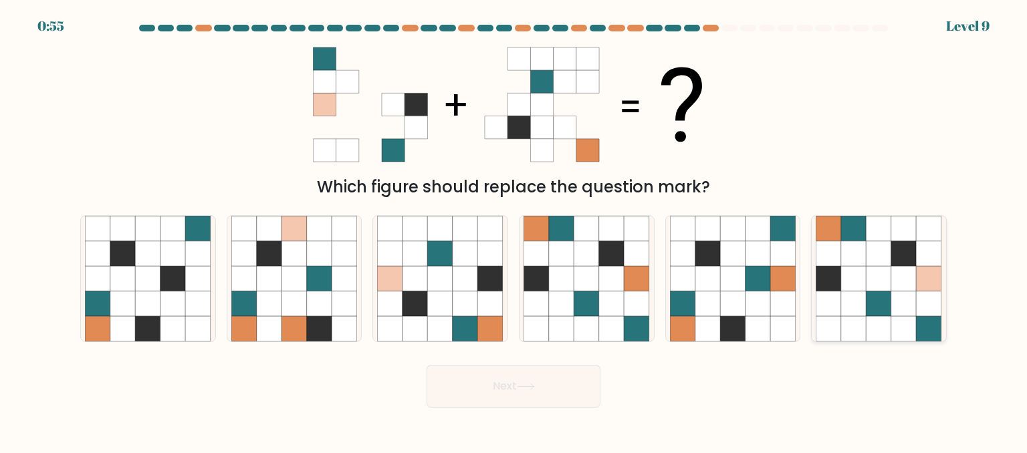
click at [879, 268] on icon at bounding box center [879, 278] width 25 height 25
click at [514, 230] on input "f." at bounding box center [514, 228] width 1 height 3
radio input "true"
click at [550, 391] on button "Next" at bounding box center [514, 386] width 174 height 43
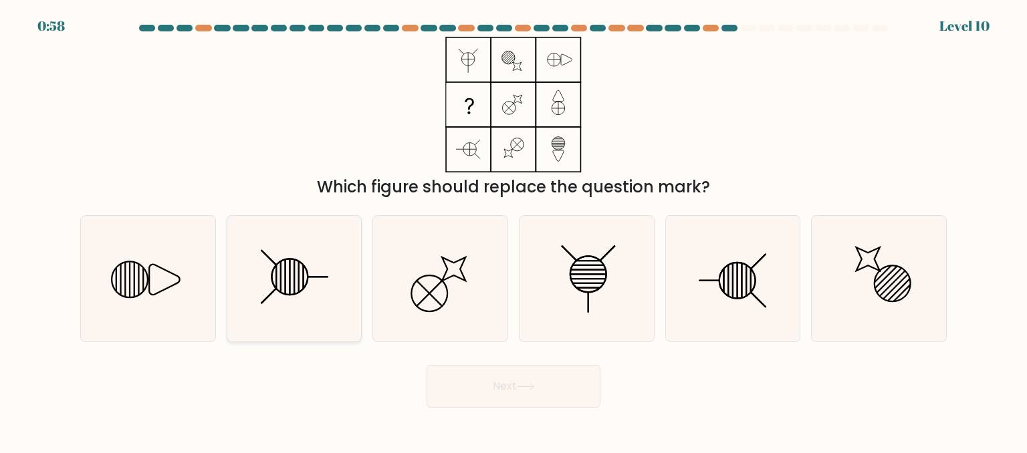
click at [273, 282] on icon at bounding box center [294, 279] width 126 height 126
click at [514, 230] on input "b." at bounding box center [514, 228] width 1 height 3
radio input "true"
click at [532, 392] on button "Next" at bounding box center [514, 386] width 174 height 43
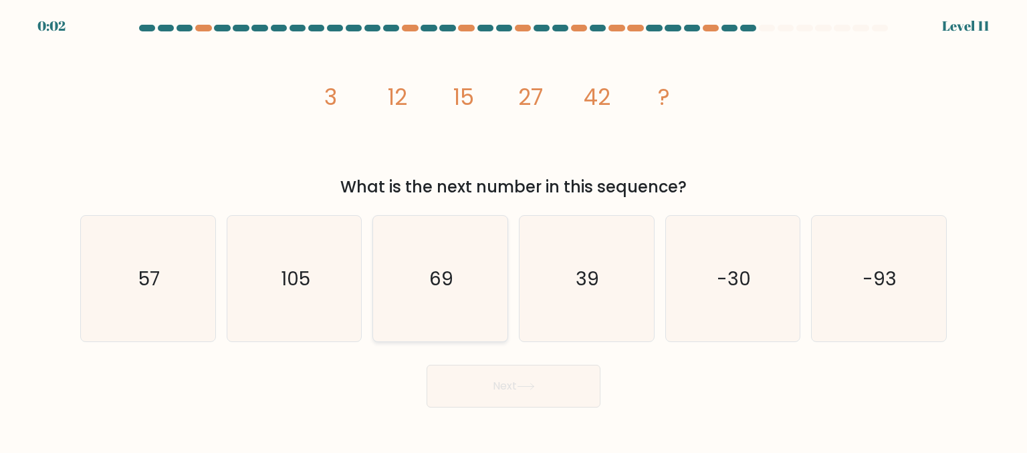
click at [463, 261] on icon "69" at bounding box center [440, 279] width 126 height 126
click at [514, 230] on input "c. 69" at bounding box center [514, 228] width 1 height 3
radio input "true"
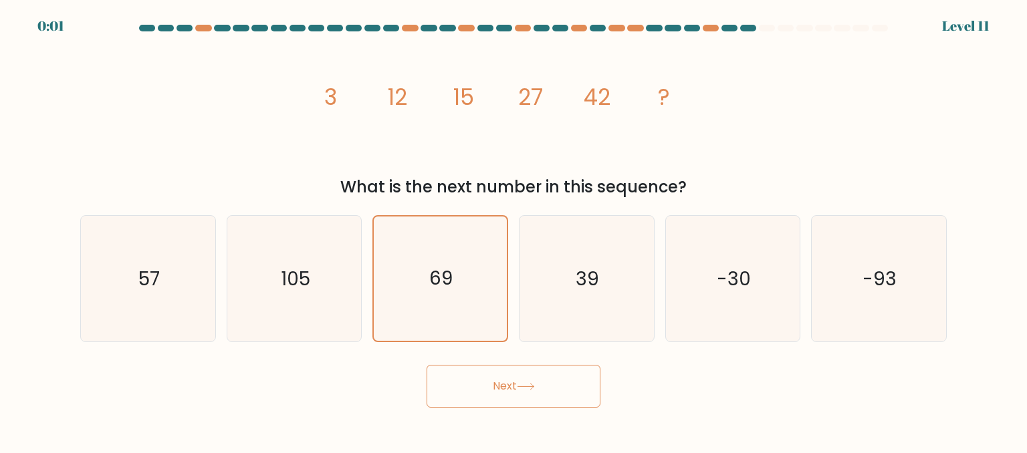
click at [463, 369] on button "Next" at bounding box center [514, 386] width 174 height 43
click at [567, 375] on div "Next" at bounding box center [513, 382] width 883 height 49
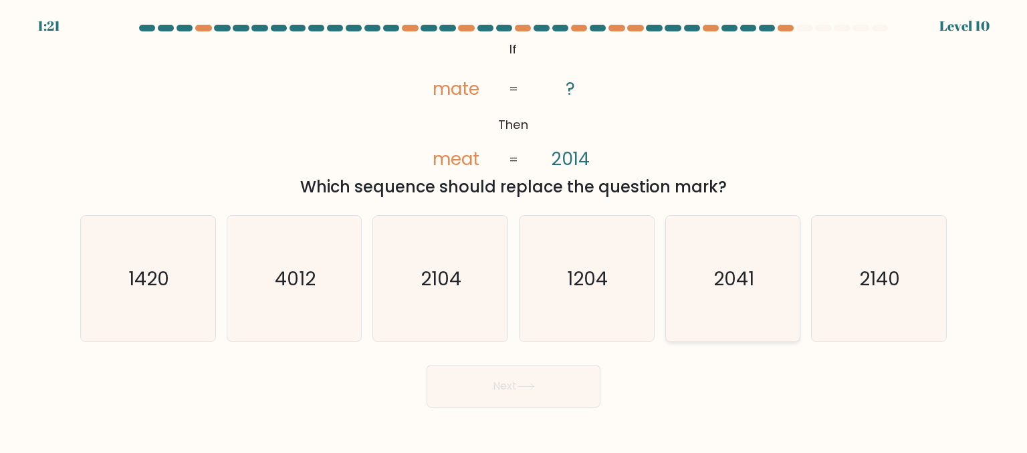
click at [710, 300] on icon "2041" at bounding box center [733, 279] width 126 height 126
click at [514, 230] on input "e. 2041" at bounding box center [514, 228] width 1 height 3
radio input "true"
click at [451, 290] on text "2104" at bounding box center [441, 278] width 41 height 27
click at [514, 230] on input "c. 2104" at bounding box center [514, 228] width 1 height 3
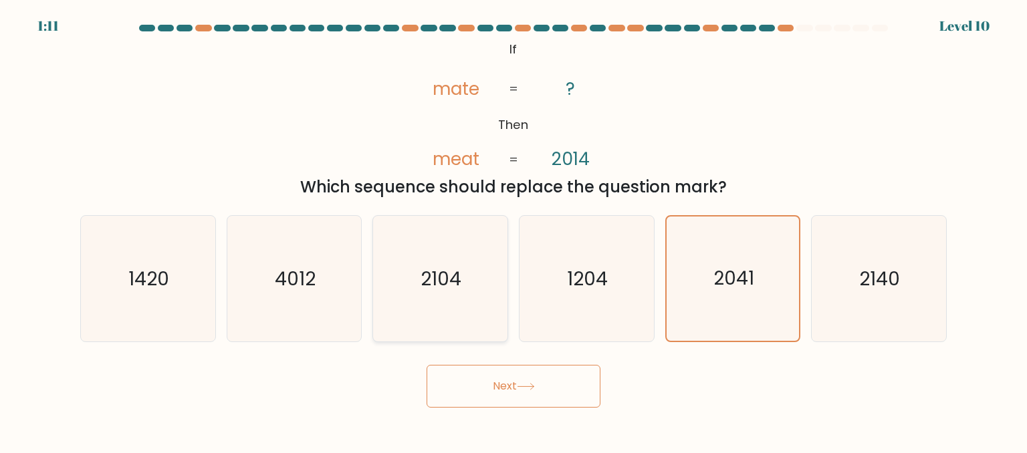
radio input "true"
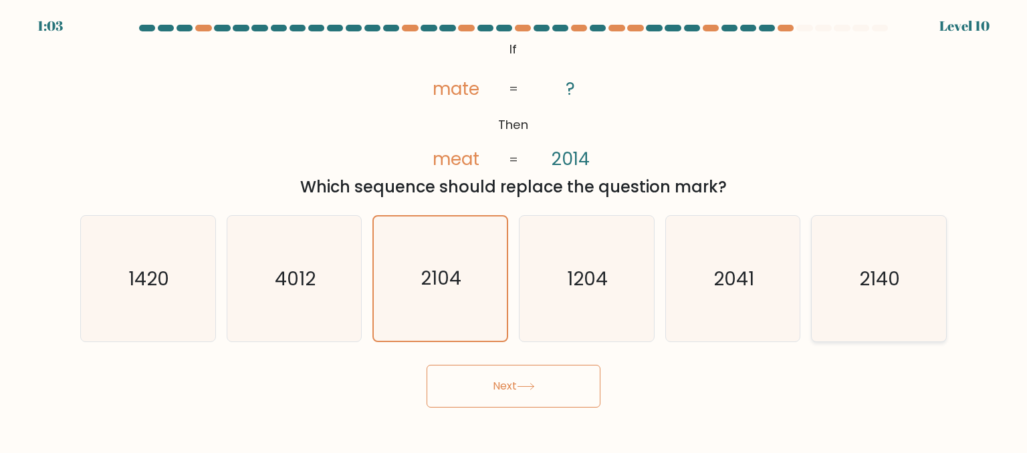
click at [859, 304] on icon "2140" at bounding box center [879, 279] width 126 height 126
click at [514, 230] on input "f. 2140" at bounding box center [514, 228] width 1 height 3
radio input "true"
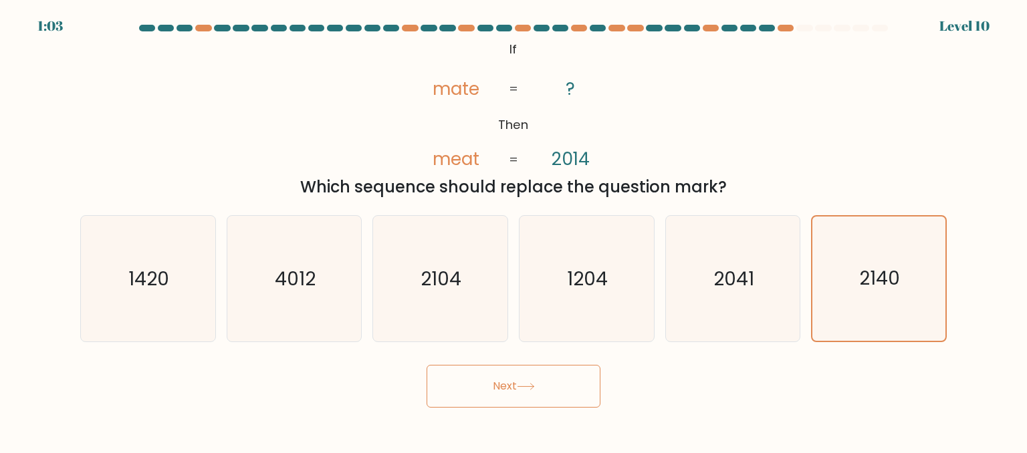
click at [537, 377] on button "Next" at bounding box center [514, 386] width 174 height 43
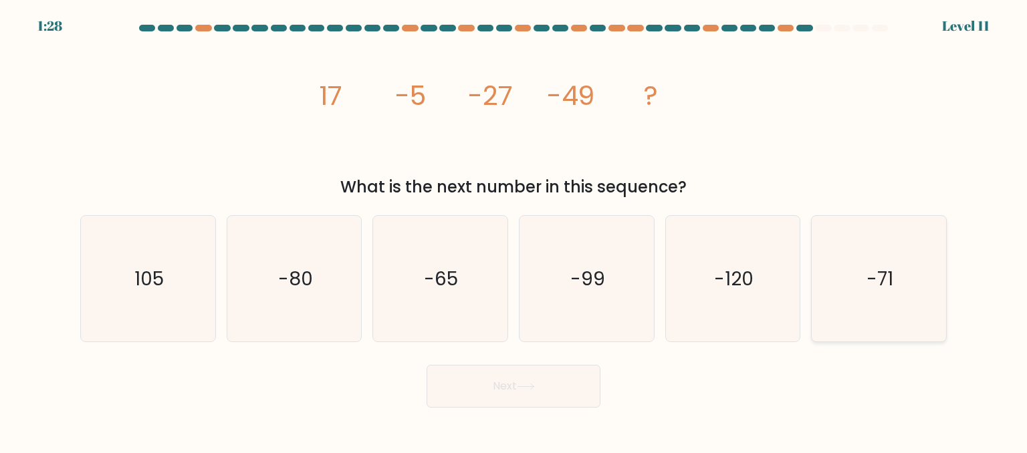
click at [853, 286] on icon "-71" at bounding box center [879, 279] width 126 height 126
click at [514, 230] on input "f. -71" at bounding box center [514, 228] width 1 height 3
radio input "true"
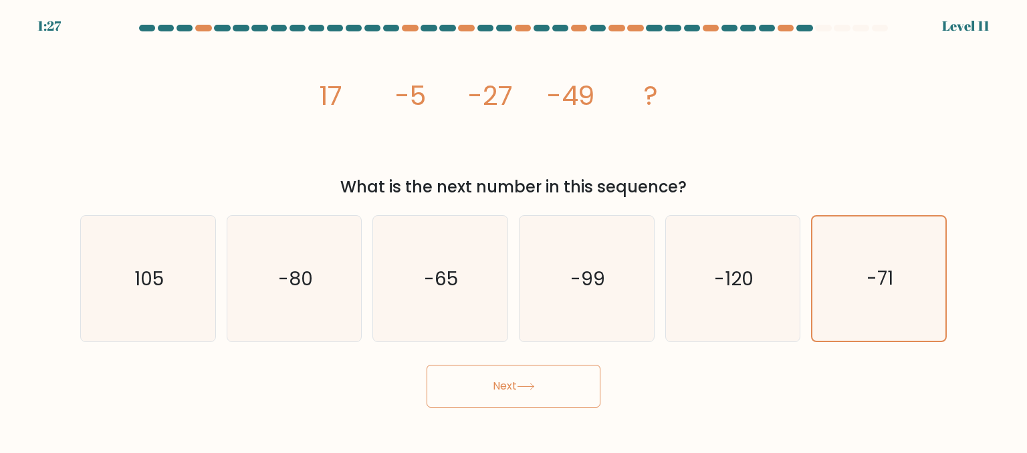
click at [443, 398] on button "Next" at bounding box center [514, 386] width 174 height 43
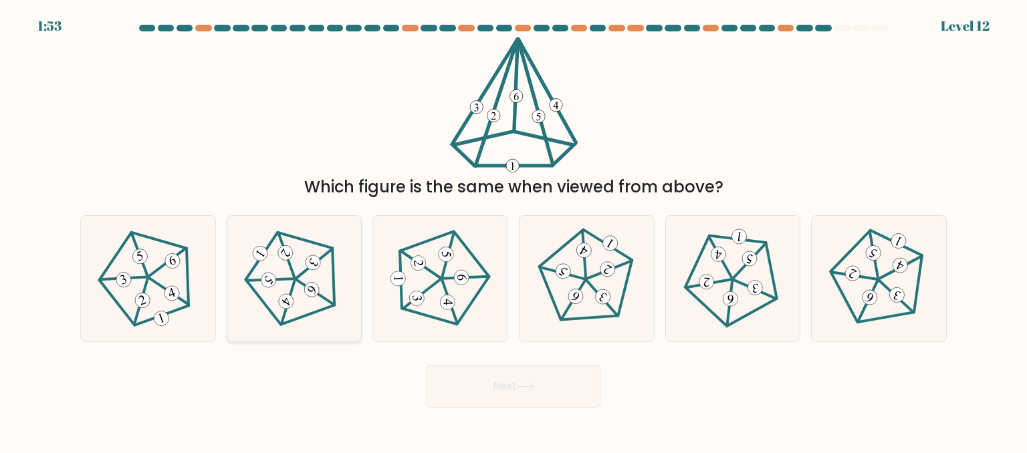
click at [299, 271] on icon at bounding box center [294, 278] width 101 height 101
click at [514, 230] on input "b." at bounding box center [514, 228] width 1 height 3
radio input "true"
click at [570, 393] on button "Next" at bounding box center [514, 386] width 174 height 43
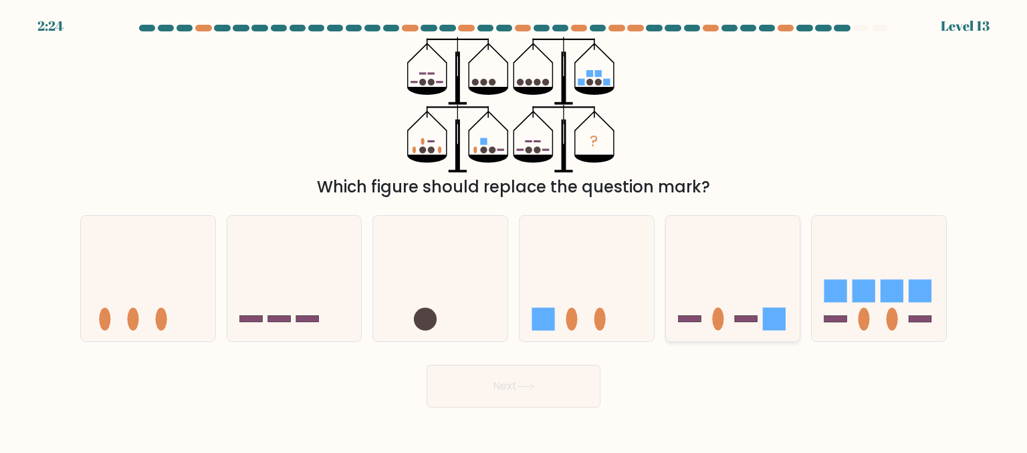
click at [708, 278] on icon at bounding box center [733, 278] width 134 height 111
click at [514, 230] on input "e." at bounding box center [514, 228] width 1 height 3
radio input "true"
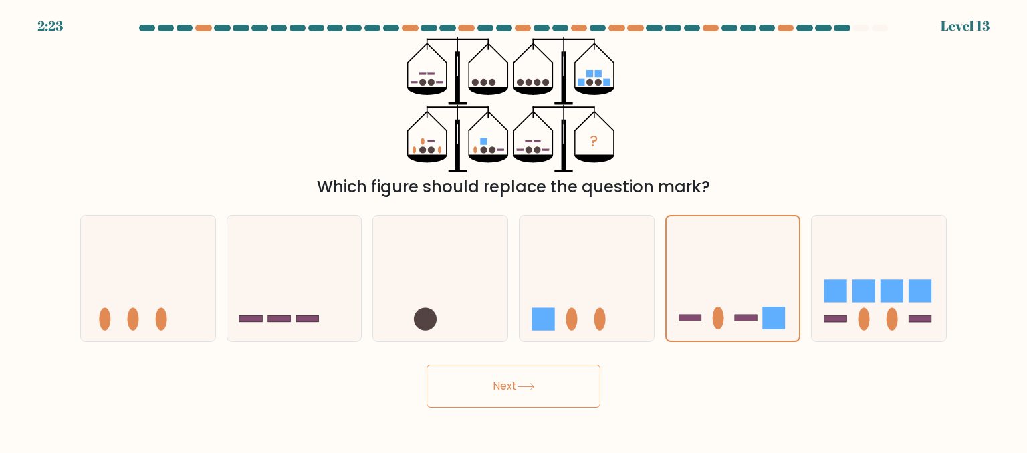
click at [553, 380] on button "Next" at bounding box center [514, 386] width 174 height 43
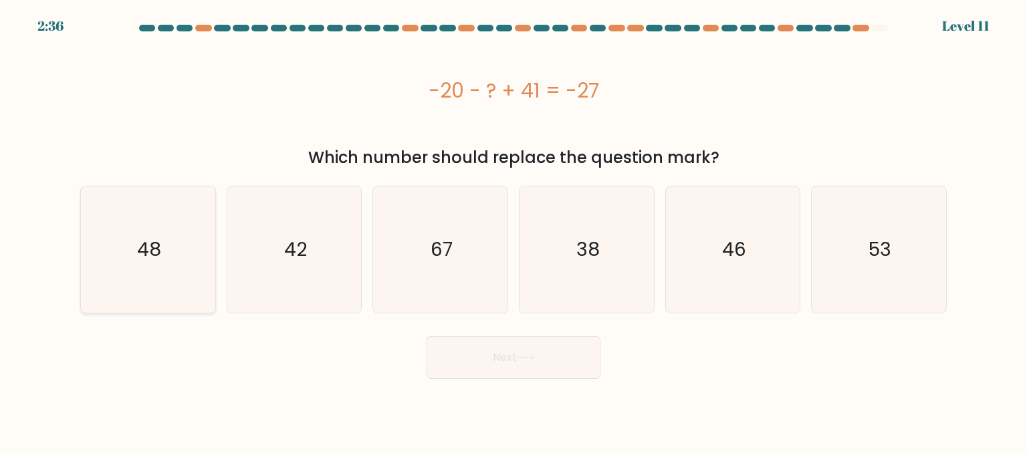
click at [136, 249] on icon "48" at bounding box center [148, 250] width 126 height 126
click at [514, 230] on input "a. 48" at bounding box center [514, 228] width 1 height 3
radio input "true"
click at [495, 353] on button "Next" at bounding box center [514, 357] width 174 height 43
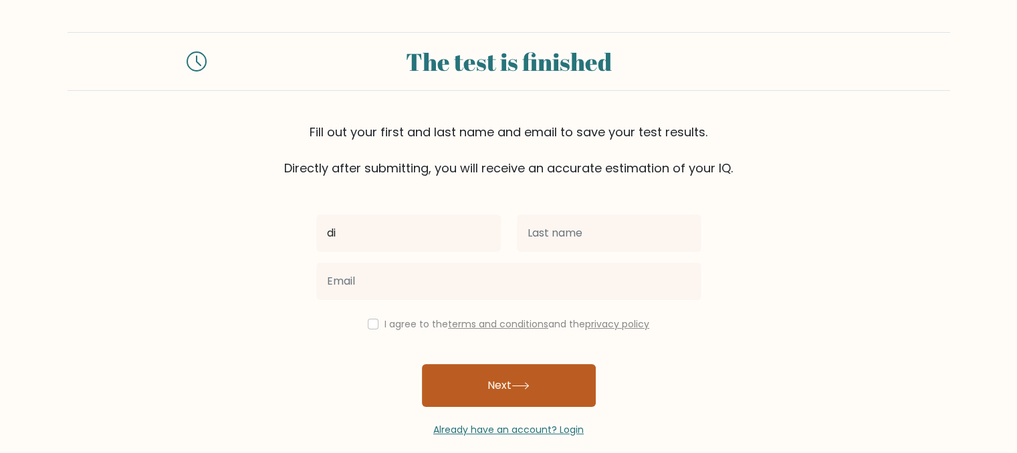
type input "d"
type input "sindy"
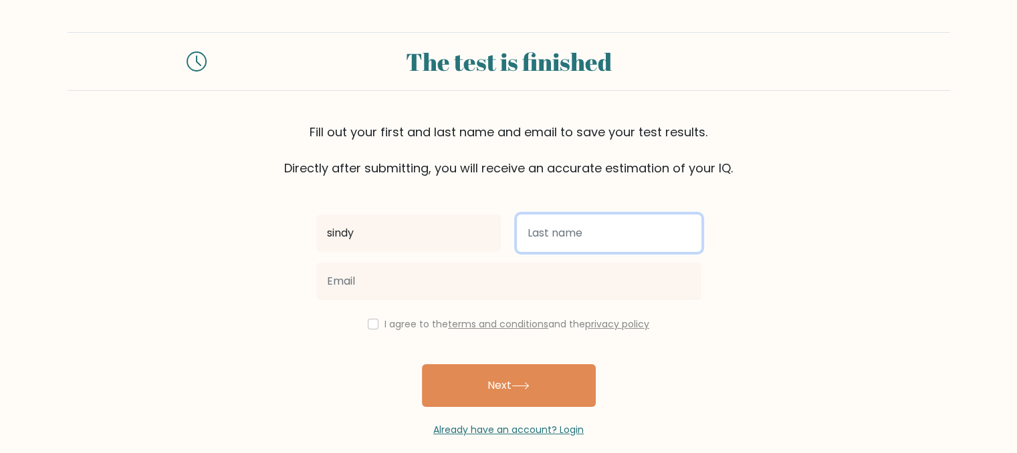
click at [612, 229] on input "text" at bounding box center [609, 233] width 185 height 37
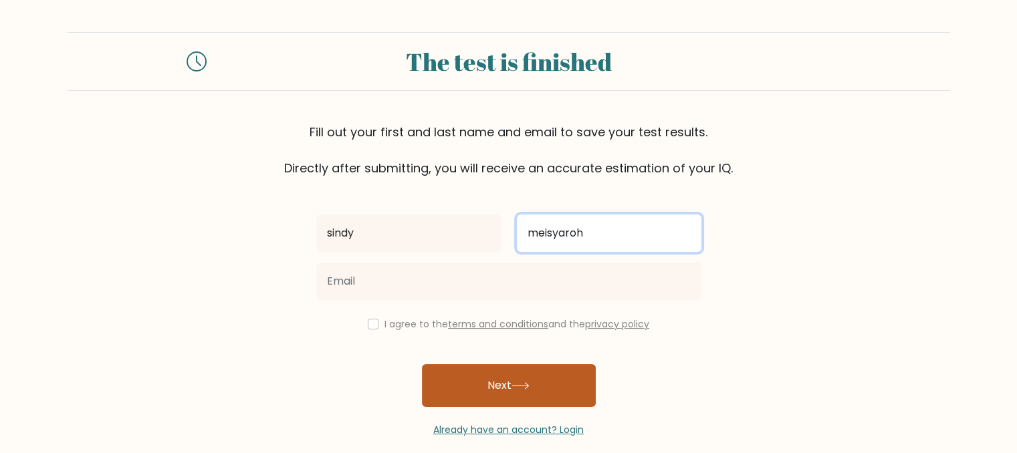
type input "meisyaroh"
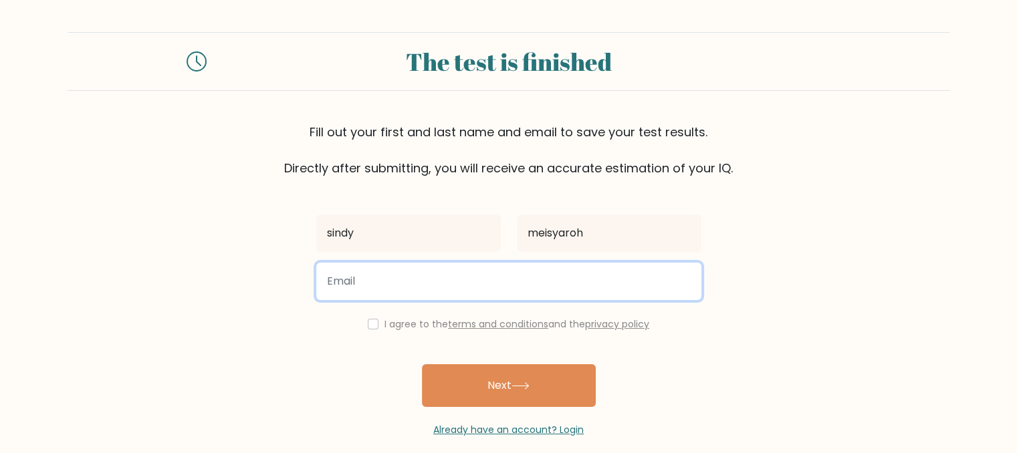
click at [606, 276] on input "email" at bounding box center [508, 281] width 385 height 37
type input "sindymeisyaroh1@gmail.com"
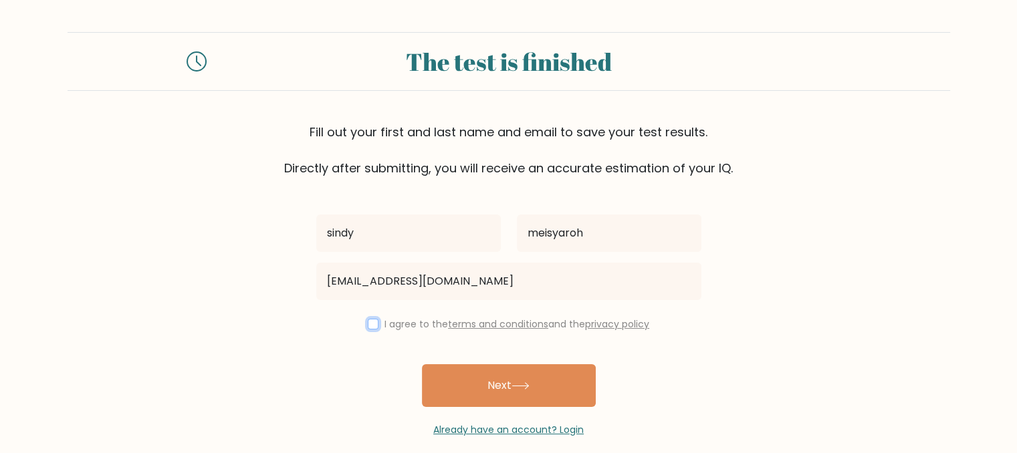
click at [368, 321] on input "checkbox" at bounding box center [373, 324] width 11 height 11
checkbox input "true"
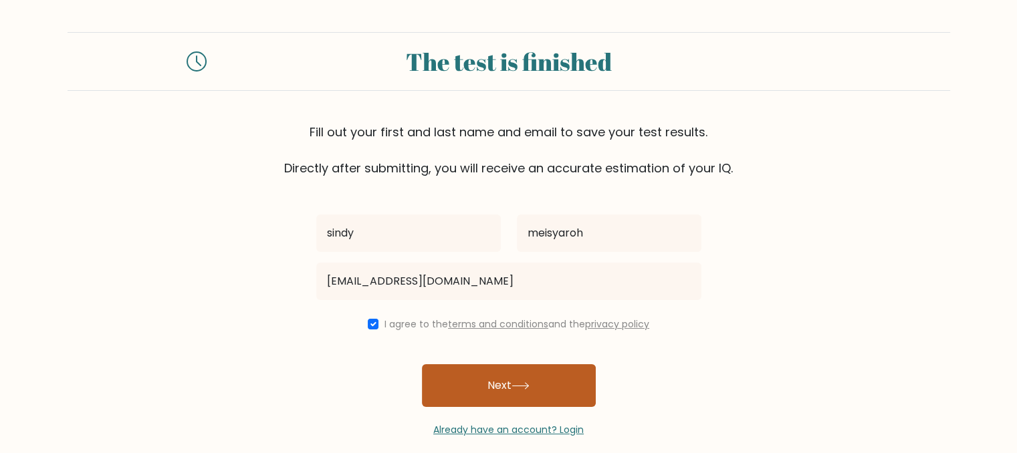
click at [550, 389] on button "Next" at bounding box center [509, 385] width 174 height 43
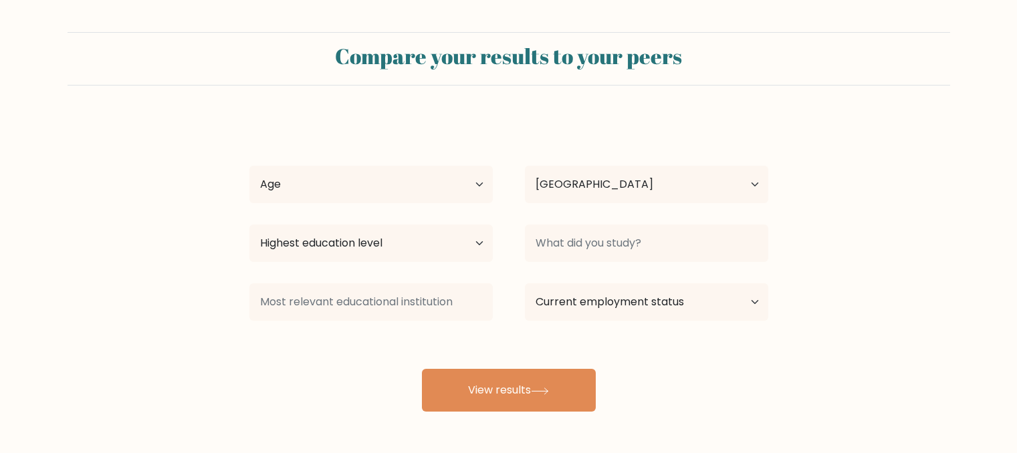
select select "ID"
click at [463, 178] on select "Age Under [DEMOGRAPHIC_DATA] [DEMOGRAPHIC_DATA] [DEMOGRAPHIC_DATA] [DEMOGRAPHIC…" at bounding box center [370, 184] width 243 height 37
select select "18_24"
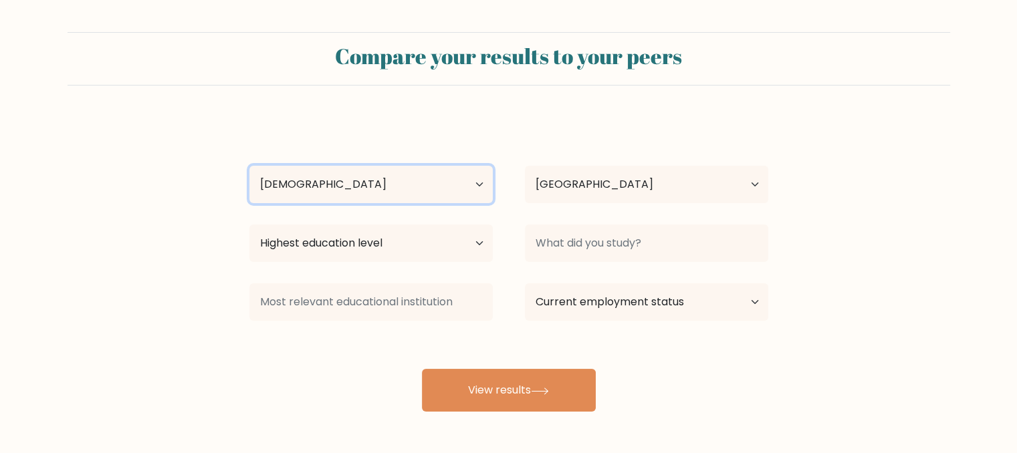
click at [249, 166] on select "Age Under [DEMOGRAPHIC_DATA] [DEMOGRAPHIC_DATA] [DEMOGRAPHIC_DATA] [DEMOGRAPHIC…" at bounding box center [370, 184] width 243 height 37
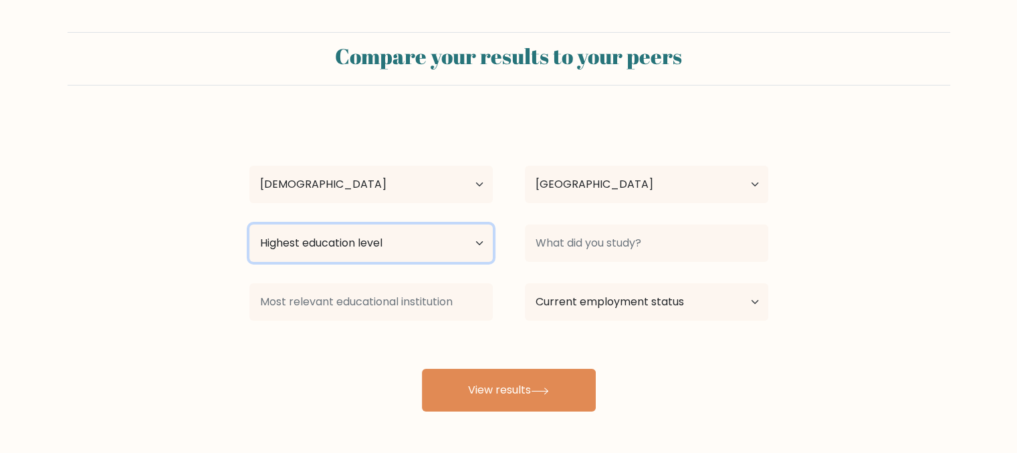
click at [409, 246] on select "Highest education level No schooling Primary Lower Secondary Upper Secondary Oc…" at bounding box center [370, 243] width 243 height 37
select select "bachelors_degree"
click at [249, 225] on select "Highest education level No schooling Primary Lower Secondary Upper Secondary Oc…" at bounding box center [370, 243] width 243 height 37
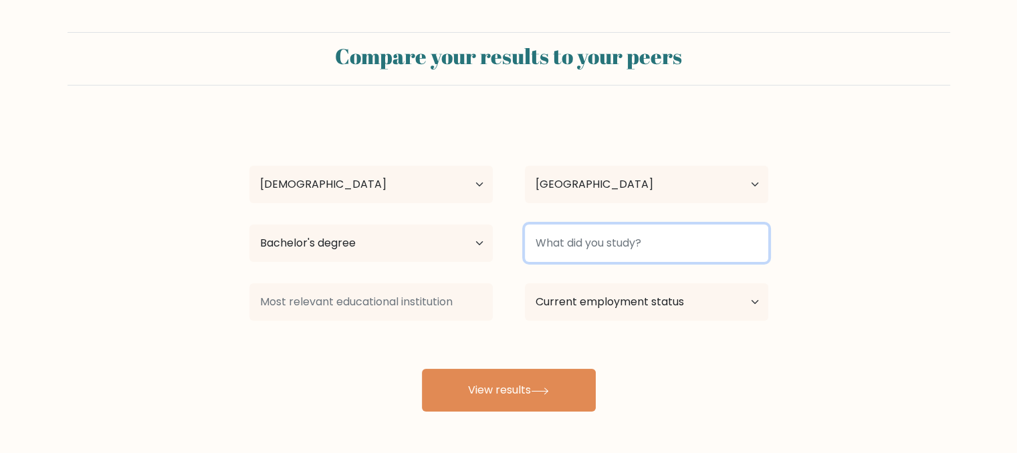
click at [687, 238] on input at bounding box center [646, 243] width 243 height 37
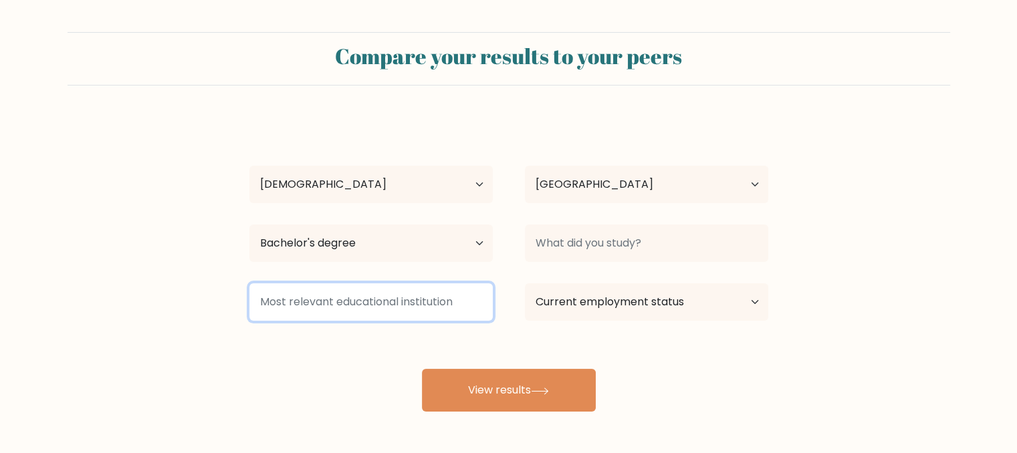
click at [457, 298] on input at bounding box center [370, 302] width 243 height 37
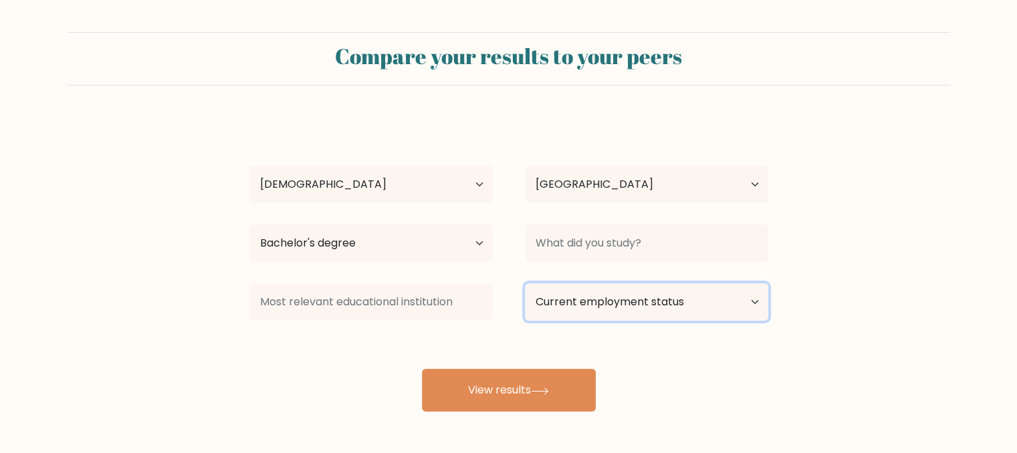
click at [733, 309] on select "Current employment status Employed Student Retired Other / prefer not to answer" at bounding box center [646, 302] width 243 height 37
select select "other"
click at [525, 284] on select "Current employment status Employed Student Retired Other / prefer not to answer" at bounding box center [646, 302] width 243 height 37
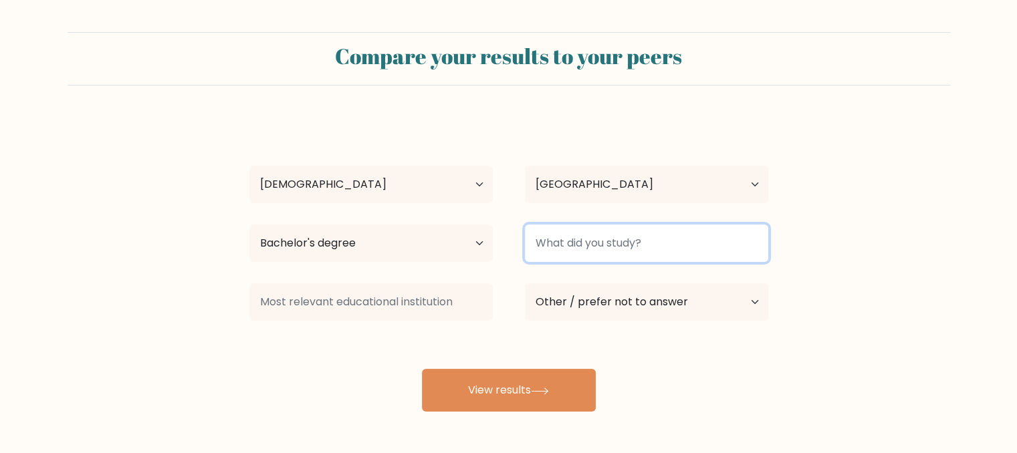
click at [673, 236] on input at bounding box center [646, 243] width 243 height 37
type input "["
type input "primary teacher education"
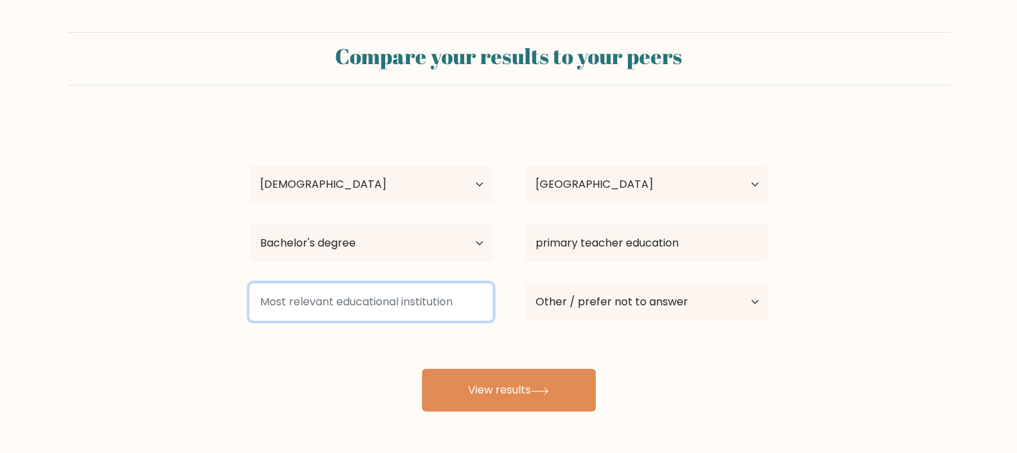
click at [281, 298] on input at bounding box center [370, 302] width 243 height 37
type input "[GEOGRAPHIC_DATA]"
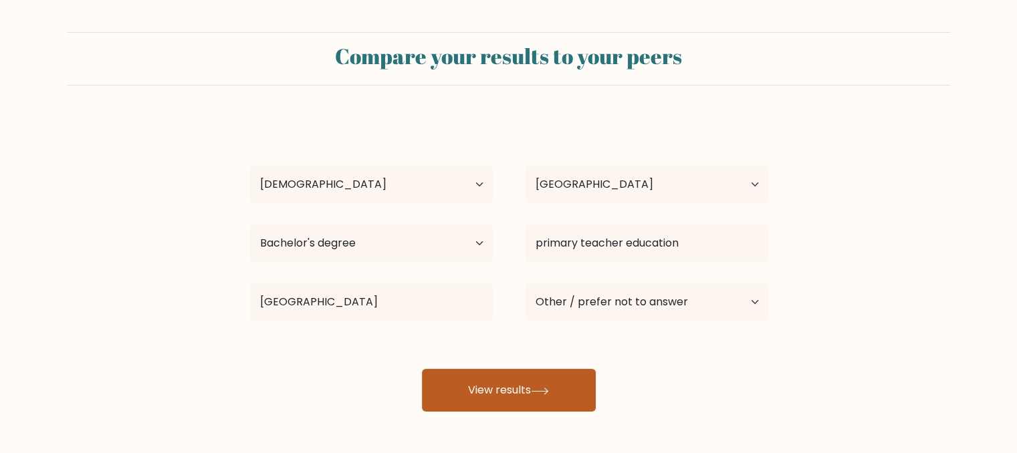
click at [570, 382] on button "View results" at bounding box center [509, 390] width 174 height 43
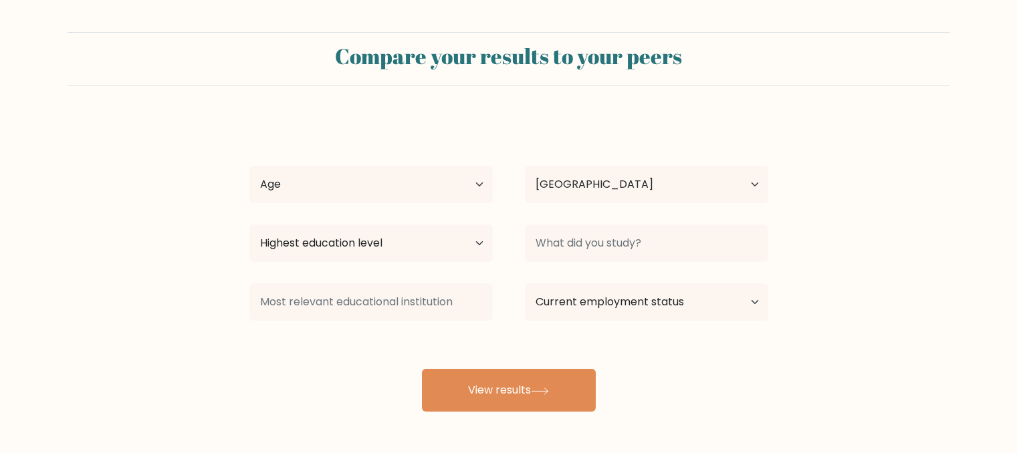
select select "ID"
click at [346, 190] on select "Age Under 18 years old 18-24 years old 25-34 years old 35-44 years old 45-54 ye…" at bounding box center [370, 184] width 243 height 37
select select "18_24"
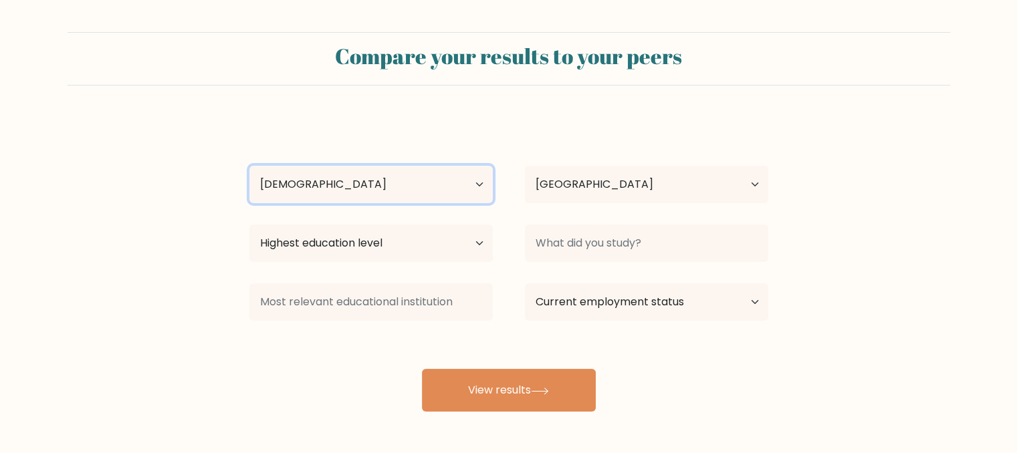
click at [249, 166] on select "Age Under 18 years old 18-24 years old 25-34 years old 35-44 years old 45-54 ye…" at bounding box center [370, 184] width 243 height 37
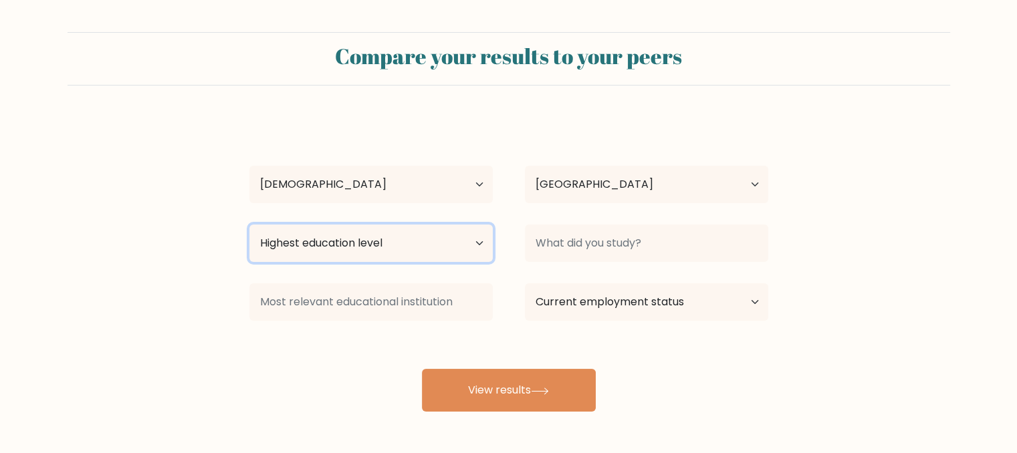
click at [409, 247] on select "Highest education level No schooling Primary Lower Secondary Upper Secondary Oc…" at bounding box center [370, 243] width 243 height 37
select select "bachelors_degree"
click at [249, 225] on select "Highest education level No schooling Primary Lower Secondary Upper Secondary Oc…" at bounding box center [370, 243] width 243 height 37
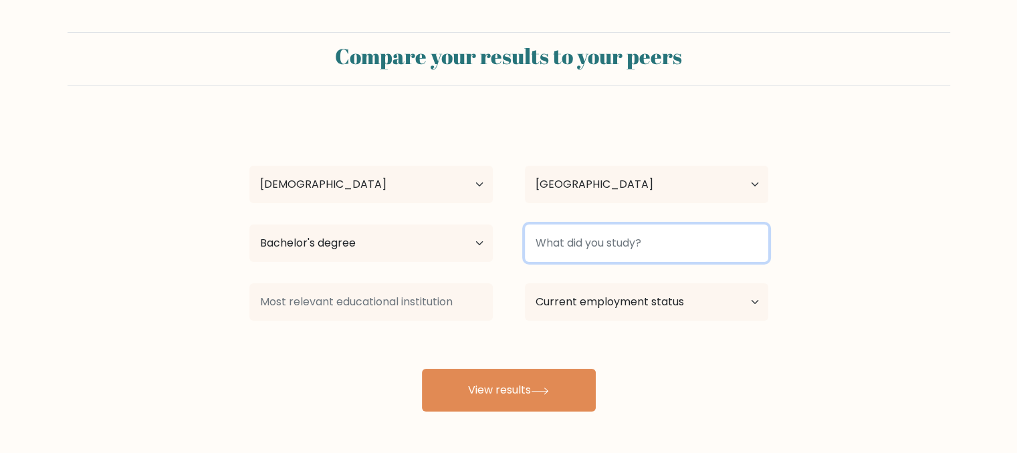
click at [543, 245] on input at bounding box center [646, 243] width 243 height 37
type input "u"
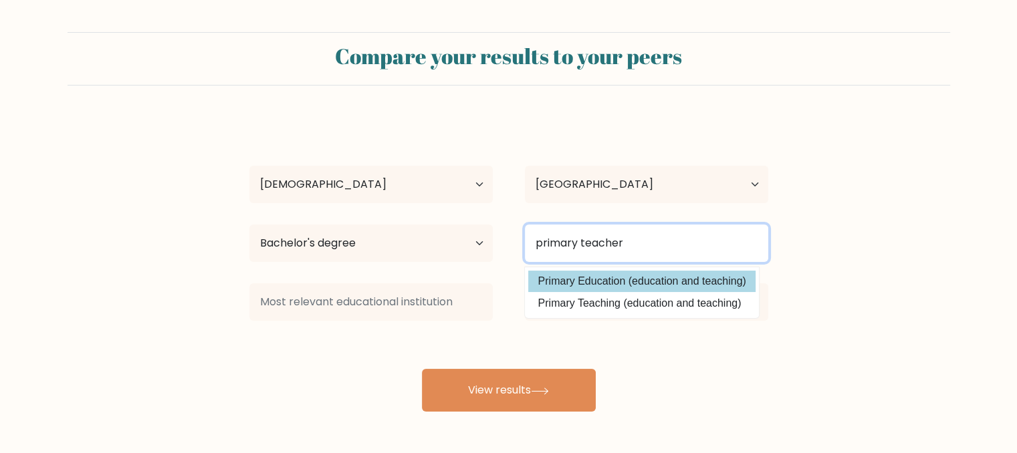
type input "primary teacher"
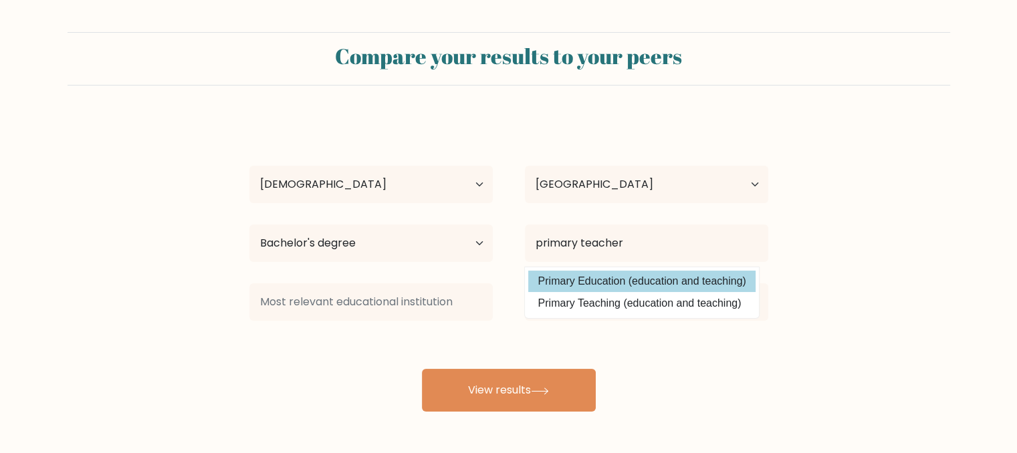
click at [546, 287] on div "sindy meisyaroh Age Under 18 years old 18-24 years old 25-34 years old 35-44 ye…" at bounding box center [508, 265] width 535 height 294
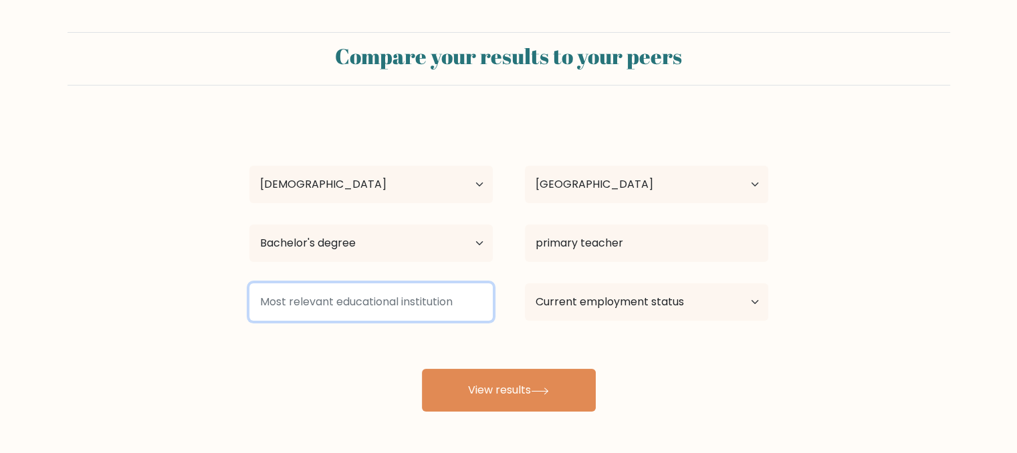
click at [382, 301] on input at bounding box center [370, 302] width 243 height 37
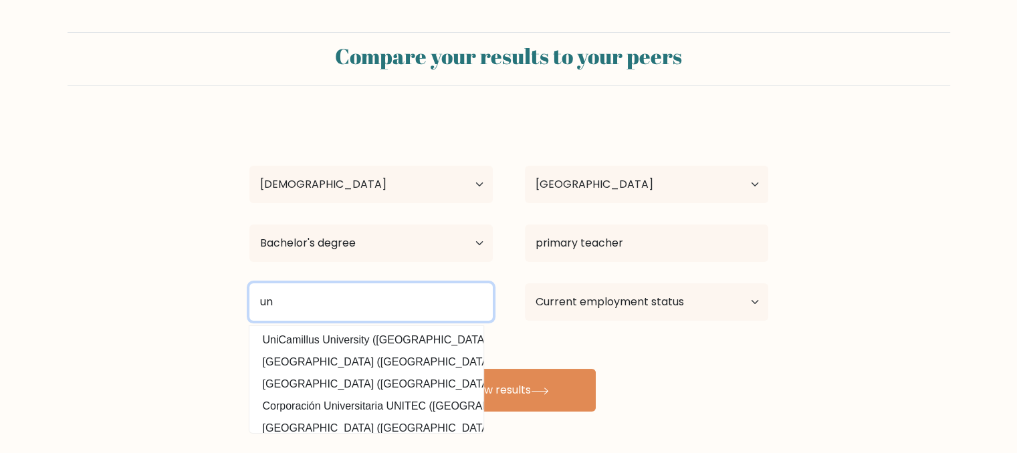
type input "u"
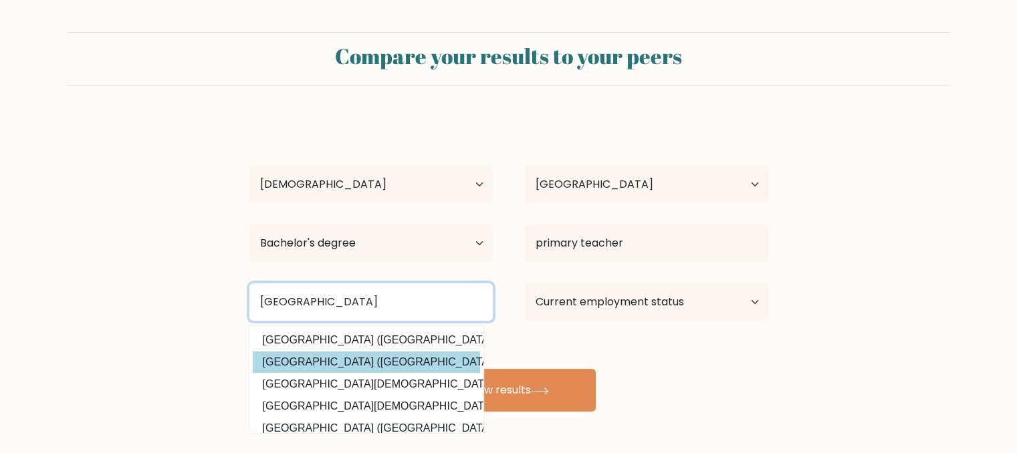
type input "jakarta"
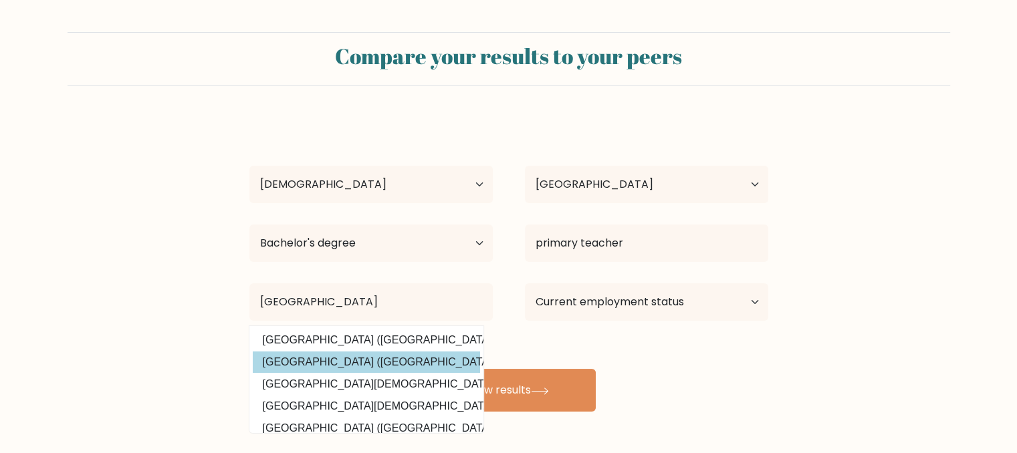
click at [326, 366] on div "sindy meisyaroh Age Under 18 years old 18-24 years old 25-34 years old 35-44 ye…" at bounding box center [508, 265] width 535 height 294
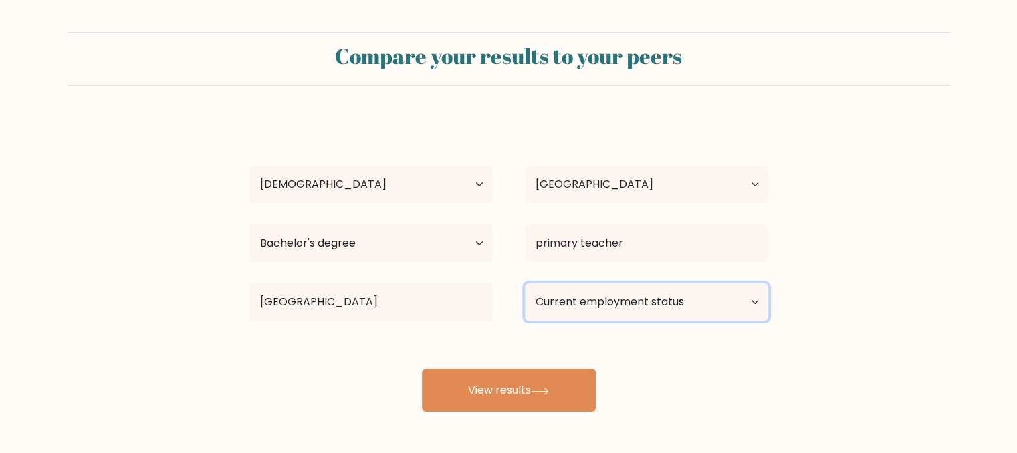
click at [567, 306] on select "Current employment status Employed Student Retired Other / prefer not to answer" at bounding box center [646, 302] width 243 height 37
select select "other"
click at [525, 284] on select "Current employment status Employed Student Retired Other / prefer not to answer" at bounding box center [646, 302] width 243 height 37
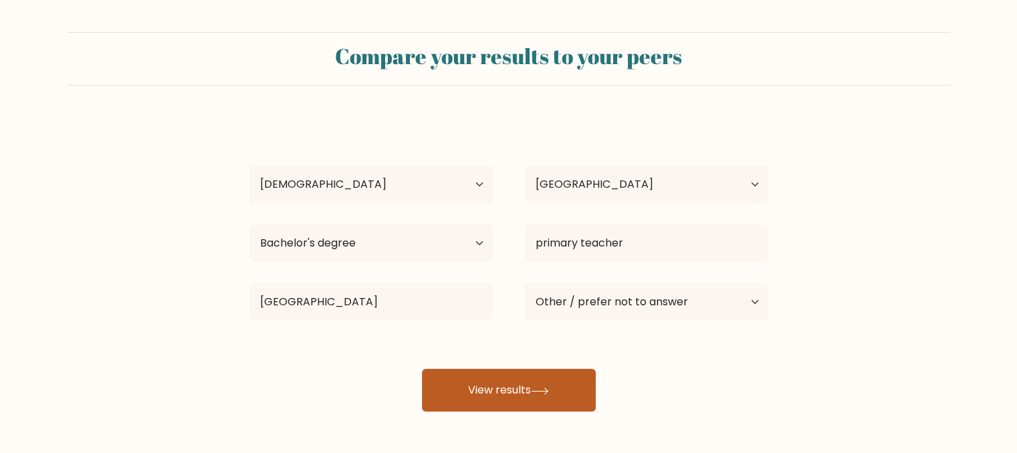
click at [543, 390] on icon at bounding box center [540, 391] width 18 height 7
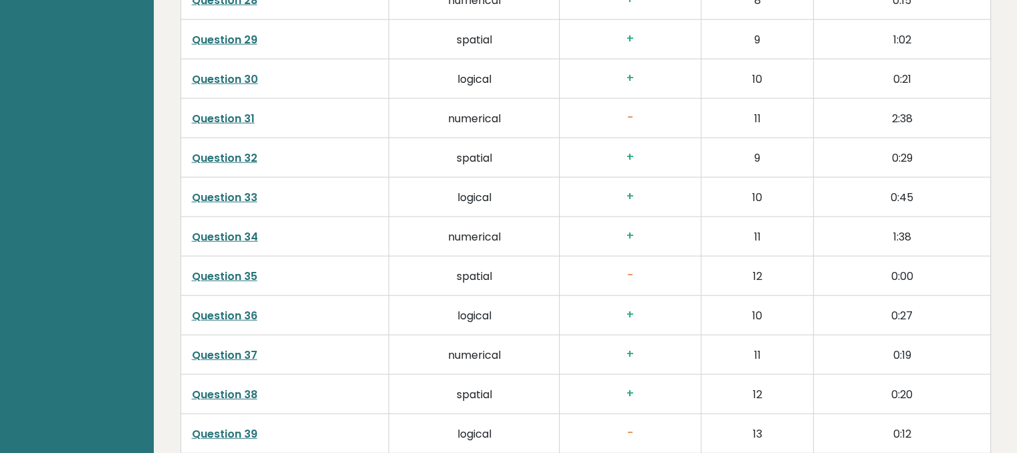
scroll to position [3450, 0]
